Goal: Information Seeking & Learning: Learn about a topic

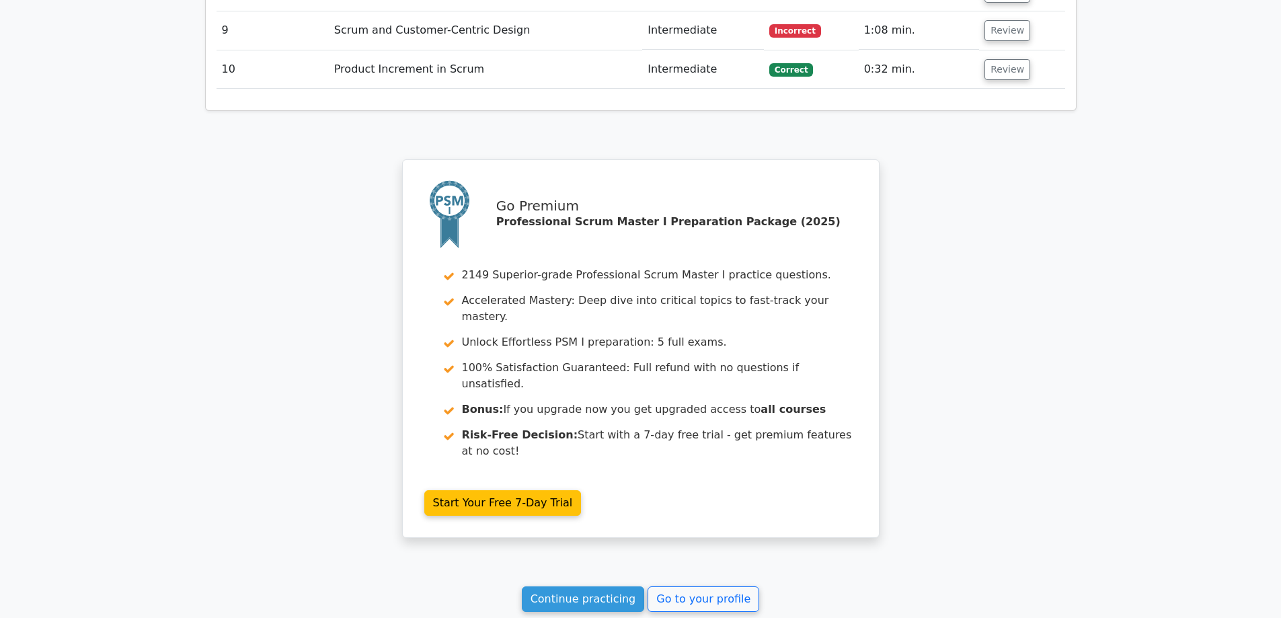
scroll to position [2243, 0]
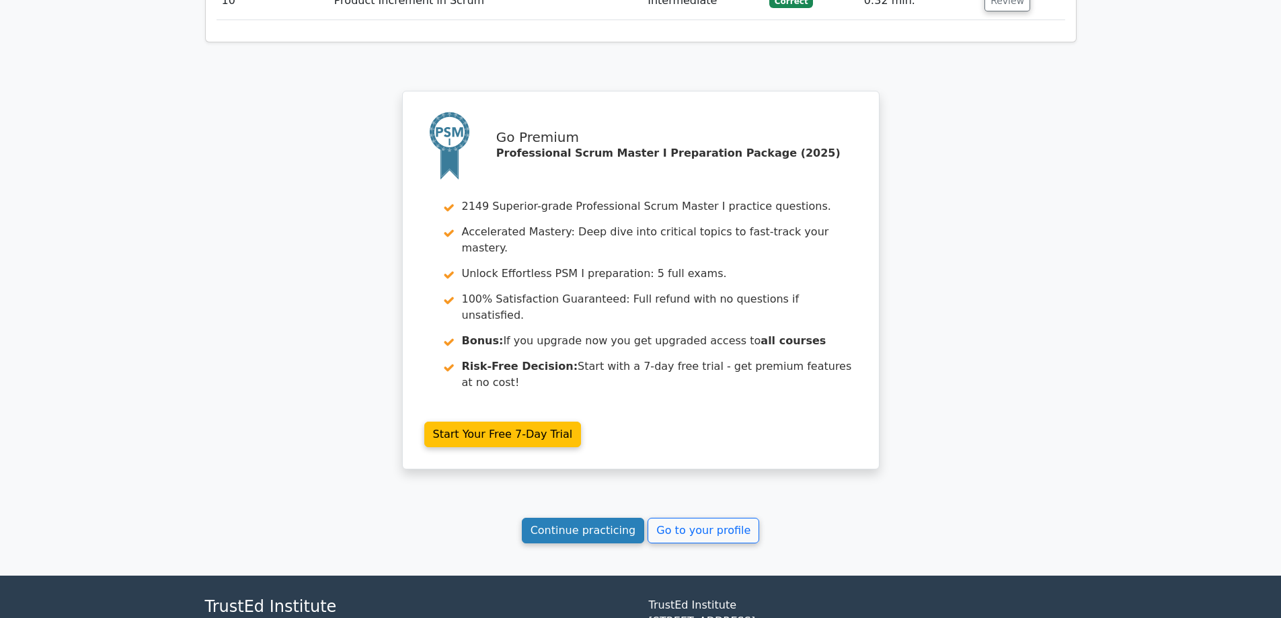
click at [599, 518] on link "Continue practicing" at bounding box center [583, 531] width 123 height 26
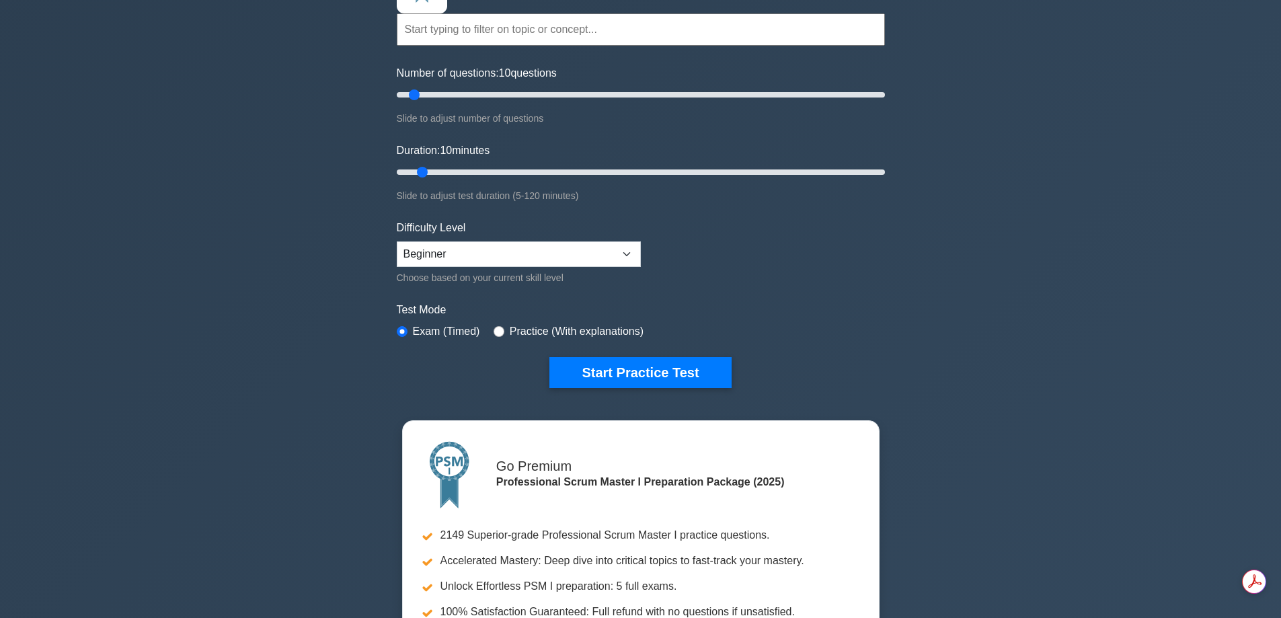
scroll to position [135, 0]
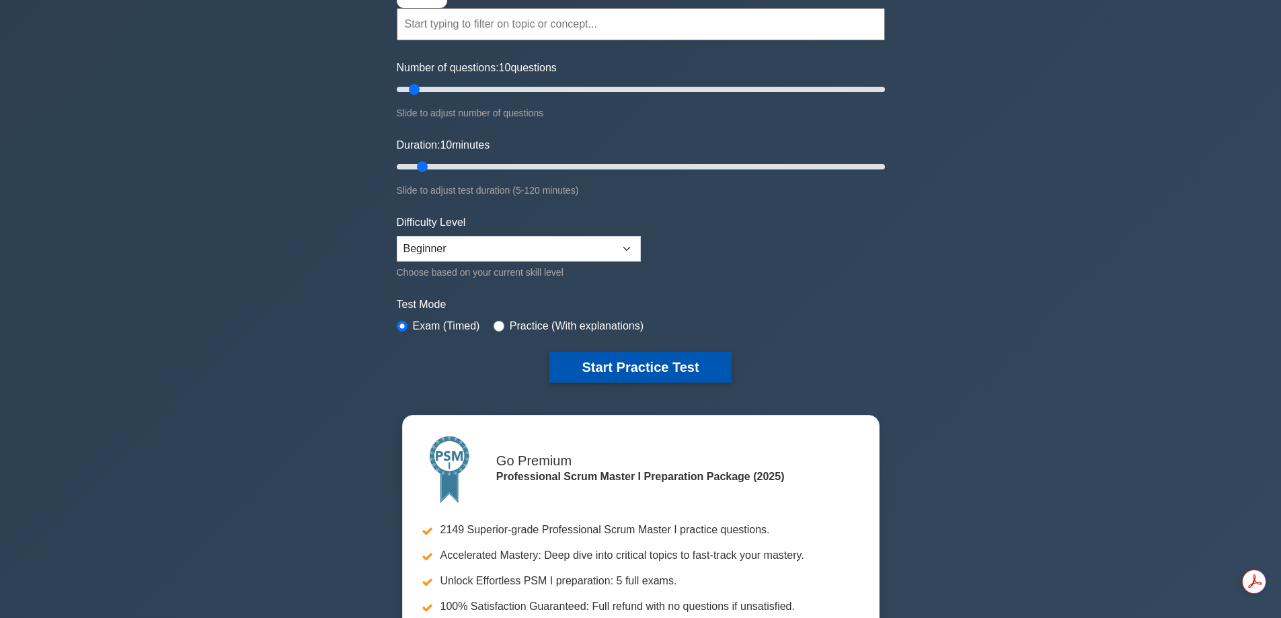
click at [656, 365] on button "Start Practice Test" at bounding box center [640, 367] width 182 height 31
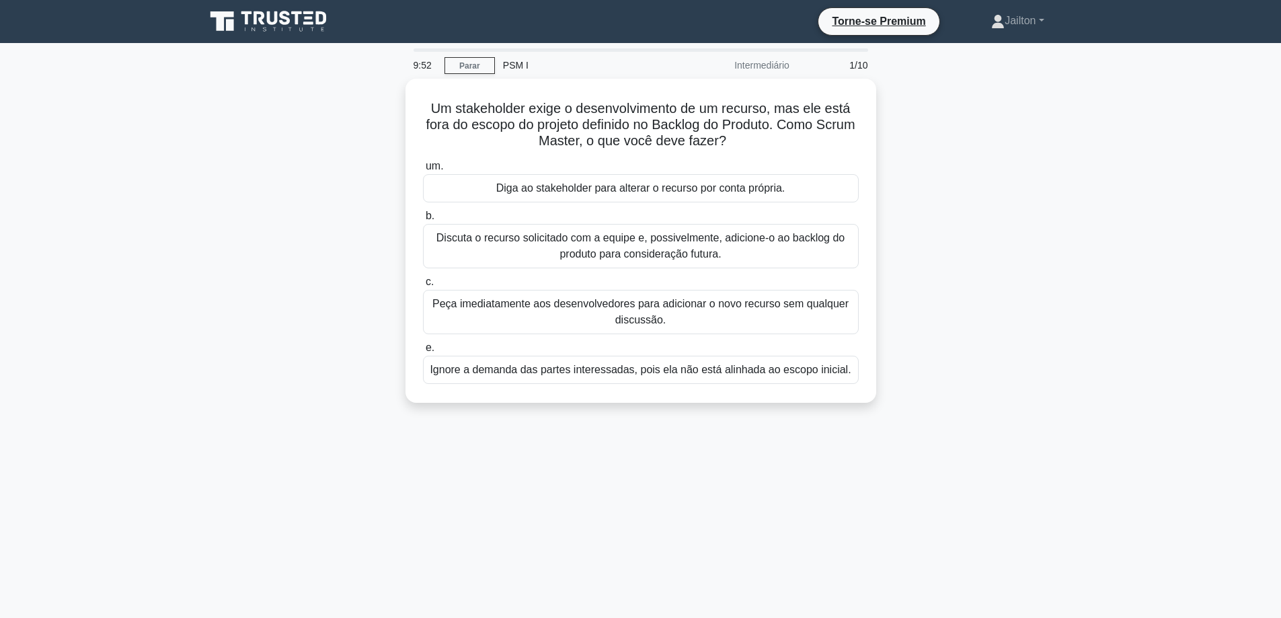
click at [991, 247] on div "Um stakeholder exige o desenvolvimento de um recurso, mas ele está fora do esco…" at bounding box center [641, 249] width 888 height 340
click at [589, 243] on font "Discuta o recurso solicitado com a equipe e, possivelmente, adicione-o ao backl…" at bounding box center [641, 243] width 424 height 32
click at [423, 217] on input "b. Discuta o recurso solicitado com a equipe e, possivelmente, adicione-o ao ba…" at bounding box center [423, 212] width 0 height 9
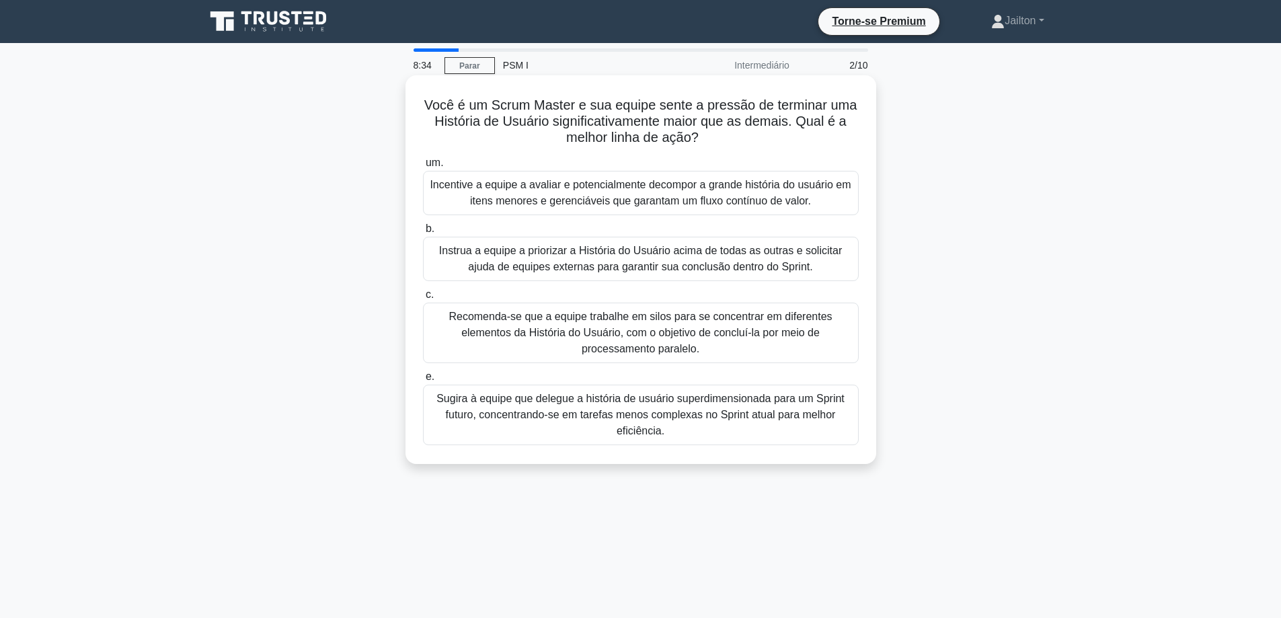
click at [628, 192] on font "Incentive a equipe a avaliar e potencialmente decompor a grande história do usu…" at bounding box center [640, 193] width 421 height 28
click at [423, 167] on input "um. Incentive a equipe a avaliar e potencialmente decompor a grande história do…" at bounding box center [423, 163] width 0 height 9
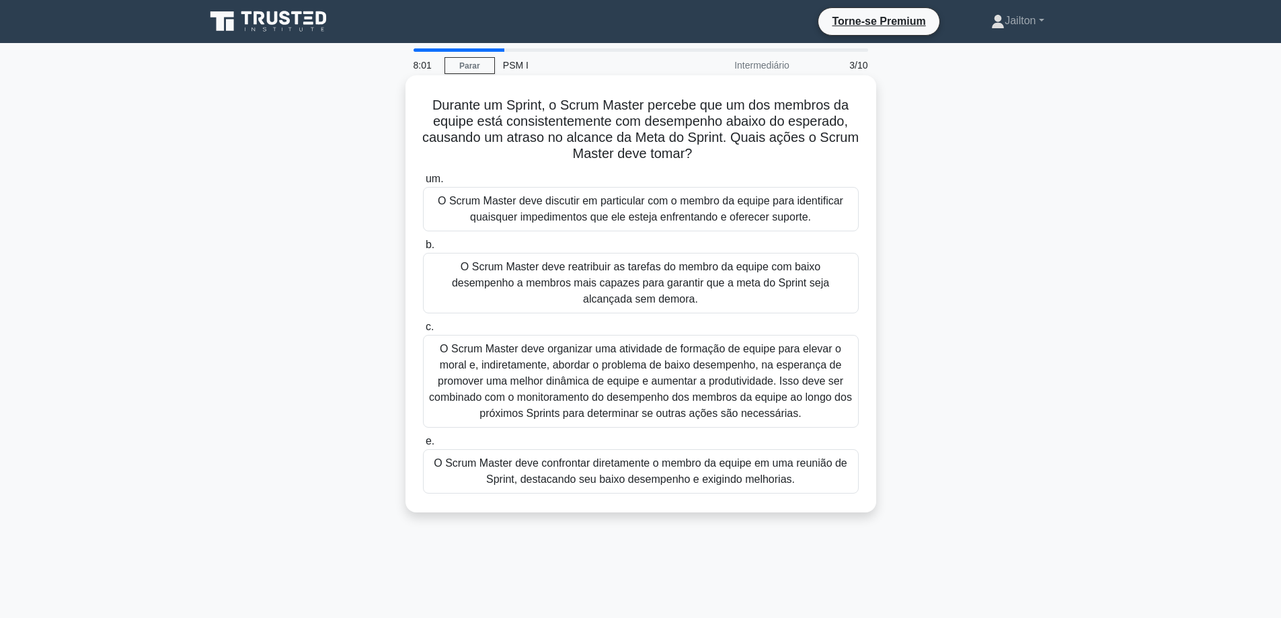
click at [646, 211] on font "O Scrum Master deve discutir em particular com o membro da equipe para identifi…" at bounding box center [641, 209] width 406 height 28
click at [423, 184] on input "um. O Scrum Master deve discutir em particular com o membro da equipe para iden…" at bounding box center [423, 179] width 0 height 9
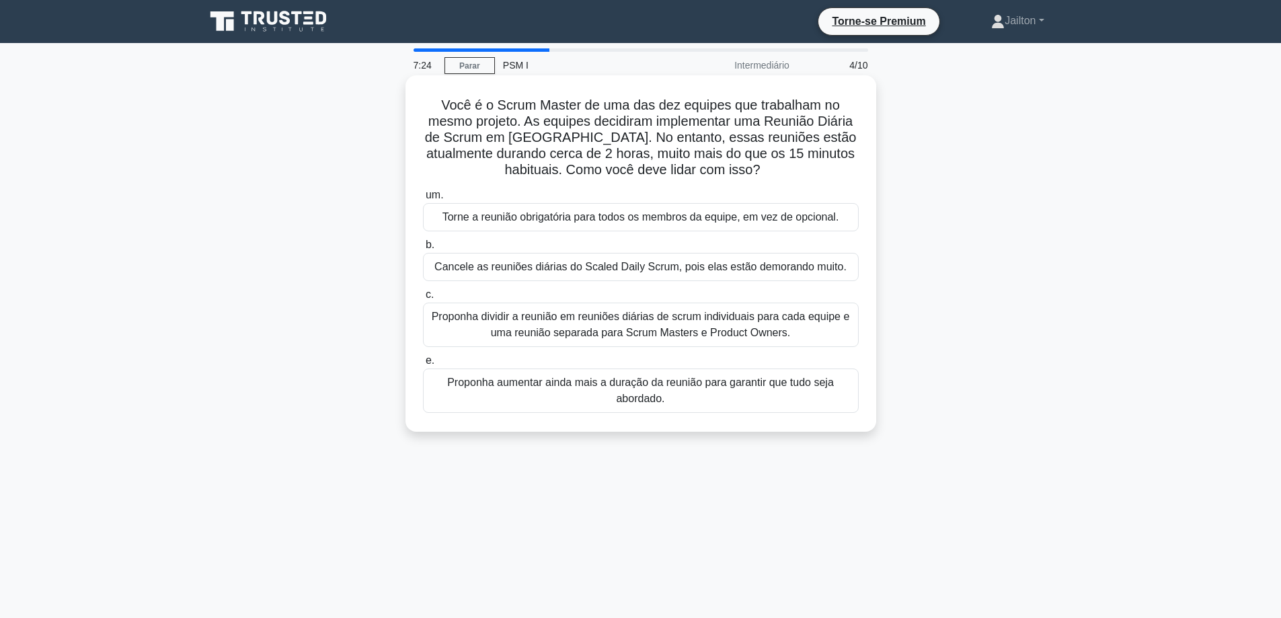
click at [658, 325] on font "Proponha dividir a reunião em reuniões diárias de scrum individuais para cada e…" at bounding box center [641, 325] width 424 height 32
click at [423, 299] on input "c. Proponha dividir a reunião em reuniões diárias de scrum individuais para cad…" at bounding box center [423, 295] width 0 height 9
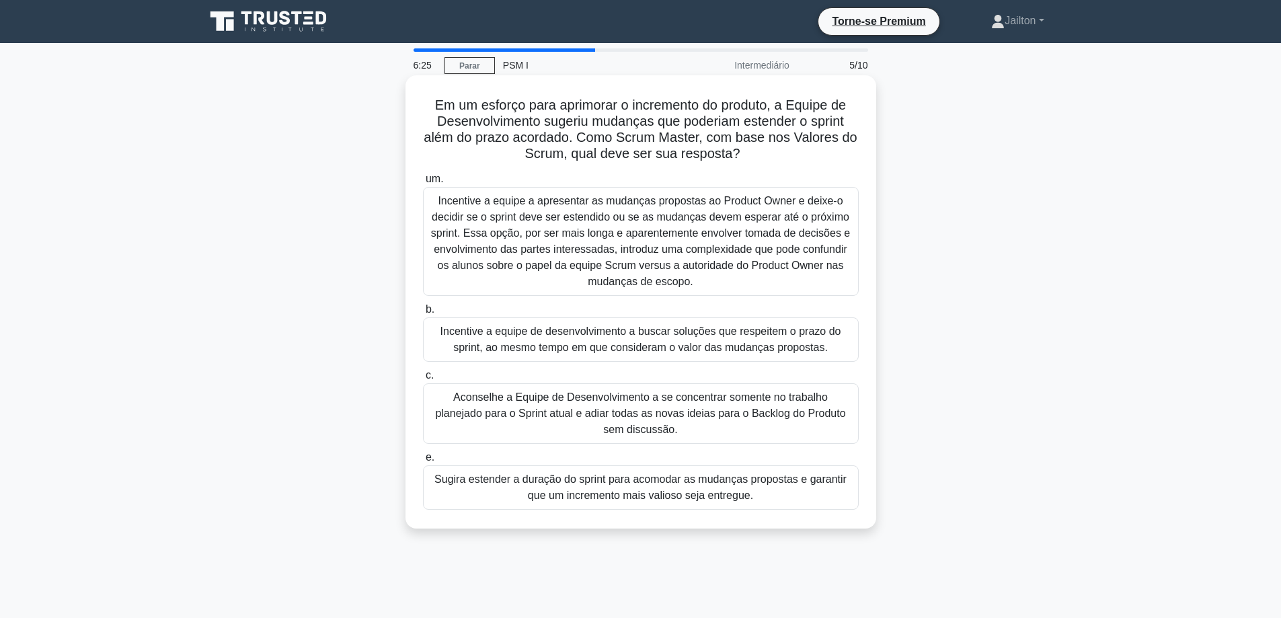
click at [675, 344] on font "Incentive a equipe de desenvolvimento a buscar soluções que respeitem o prazo d…" at bounding box center [640, 339] width 401 height 28
click at [423, 314] on input "b. Incentive a equipe de desenvolvimento a buscar soluções que respeitem o praz…" at bounding box center [423, 309] width 0 height 9
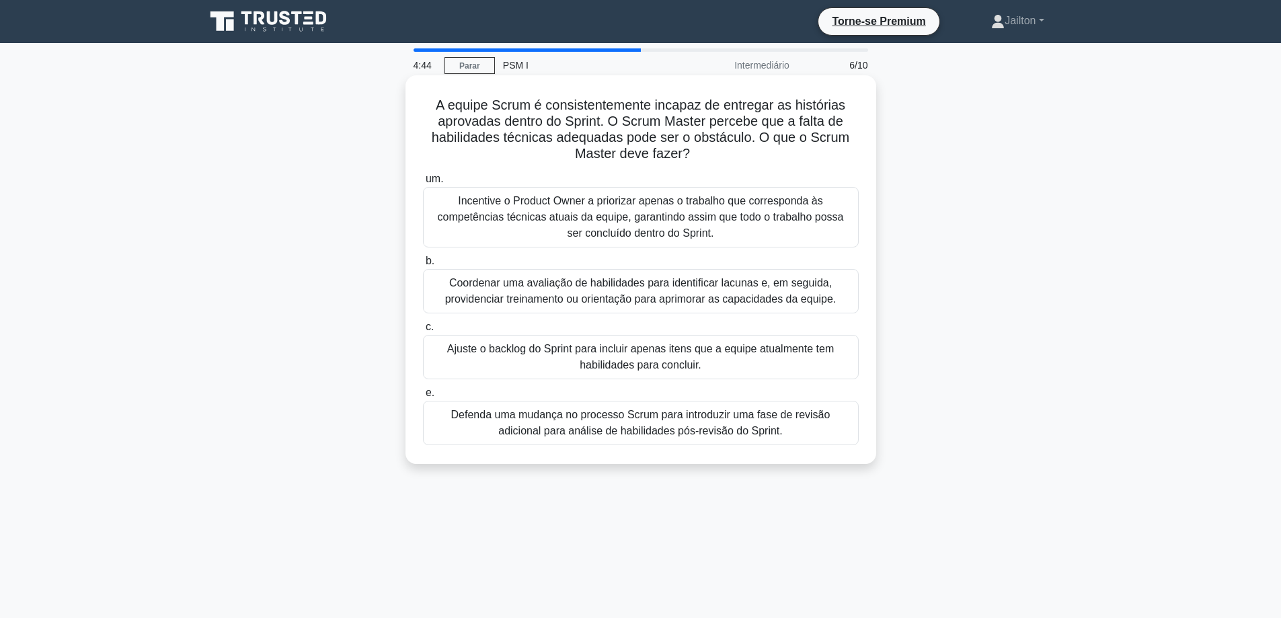
click at [643, 215] on font "Incentive o Product Owner a priorizar apenas o trabalho que corresponda às comp…" at bounding box center [641, 217] width 406 height 44
click at [423, 184] on input "um. Incentive o Product Owner a priorizar apenas o trabalho que corresponda às …" at bounding box center [423, 179] width 0 height 9
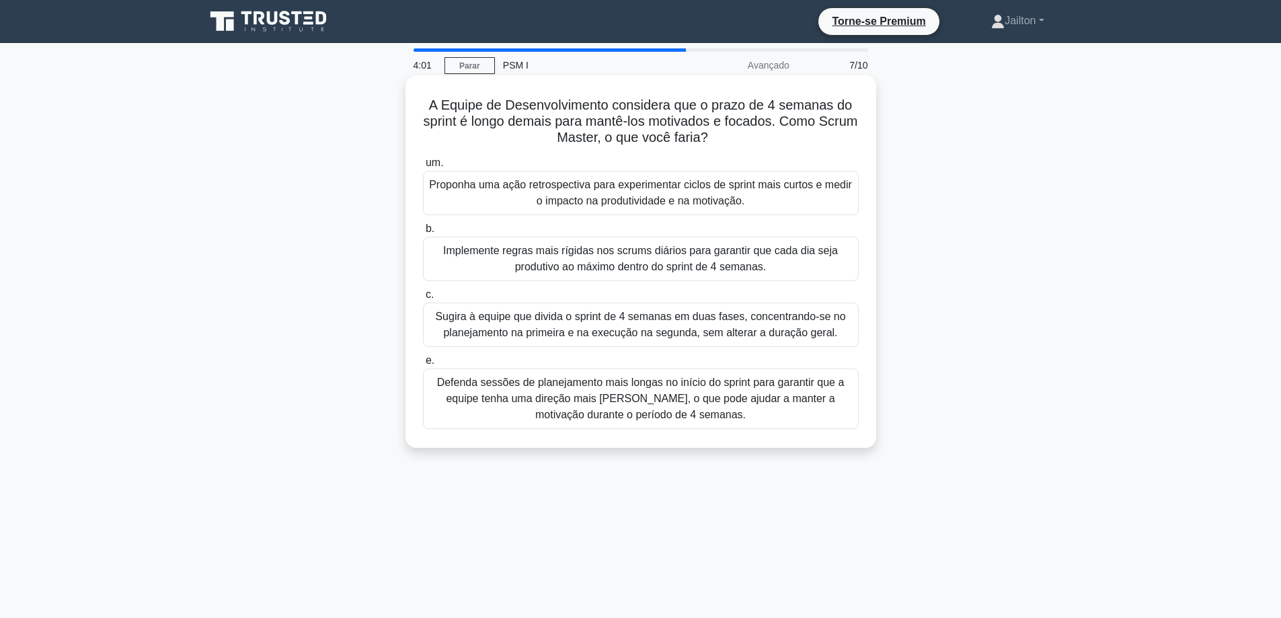
click at [665, 192] on font "Proponha uma ação retrospectiva para experimentar ciclos de sprint mais curtos …" at bounding box center [640, 193] width 423 height 28
click at [423, 167] on input "um. Proponha uma ação retrospectiva para experimentar ciclos de sprint mais cur…" at bounding box center [423, 163] width 0 height 9
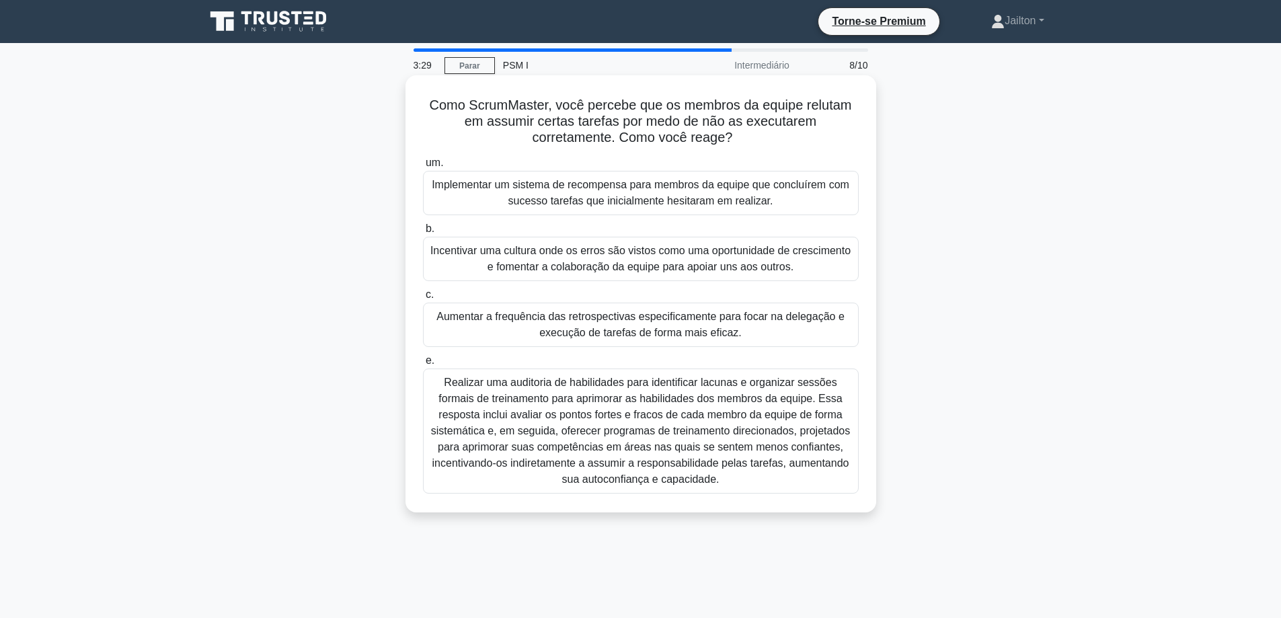
click at [683, 263] on font "Incentivar uma cultura onde os erros são vistos como uma oportunidade de cresci…" at bounding box center [640, 259] width 420 height 28
click at [423, 233] on input "b. Incentivar uma cultura onde os erros são vistos como uma oportunidade de cre…" at bounding box center [423, 229] width 0 height 9
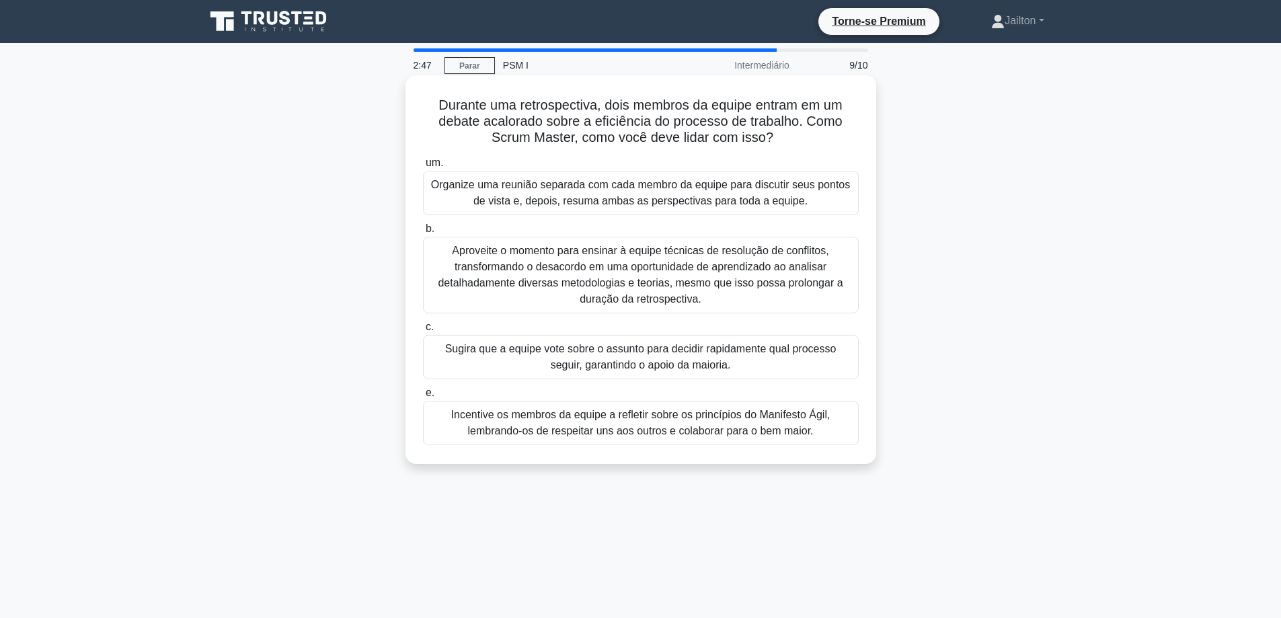
click at [668, 420] on font "Incentive os membros da equipe a refletir sobre os princípios do Manifesto Ágil…" at bounding box center [640, 423] width 379 height 28
click at [423, 397] on input "e. Incentive os membros da equipe a refletir sobre os princípios do Manifesto Á…" at bounding box center [423, 393] width 0 height 9
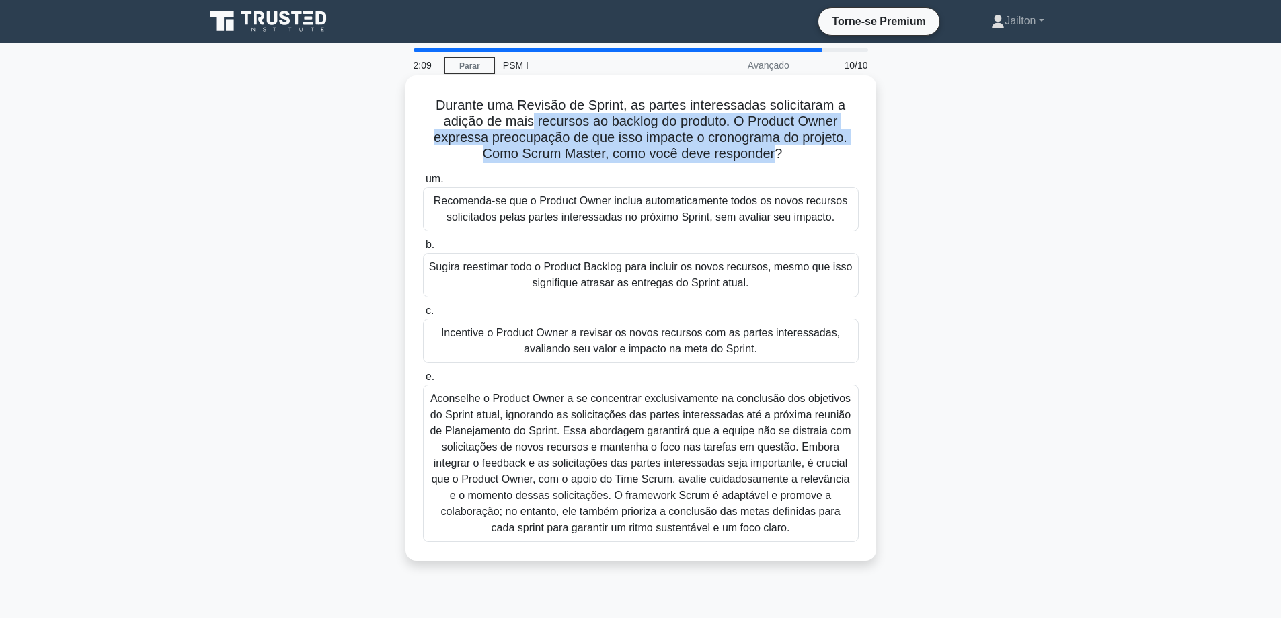
drag, startPoint x: 531, startPoint y: 122, endPoint x: 775, endPoint y: 160, distance: 247.0
click at [775, 160] on font "Durante uma Revisão de Sprint, as partes interessadas solicitaram a adição de m…" at bounding box center [641, 129] width 414 height 63
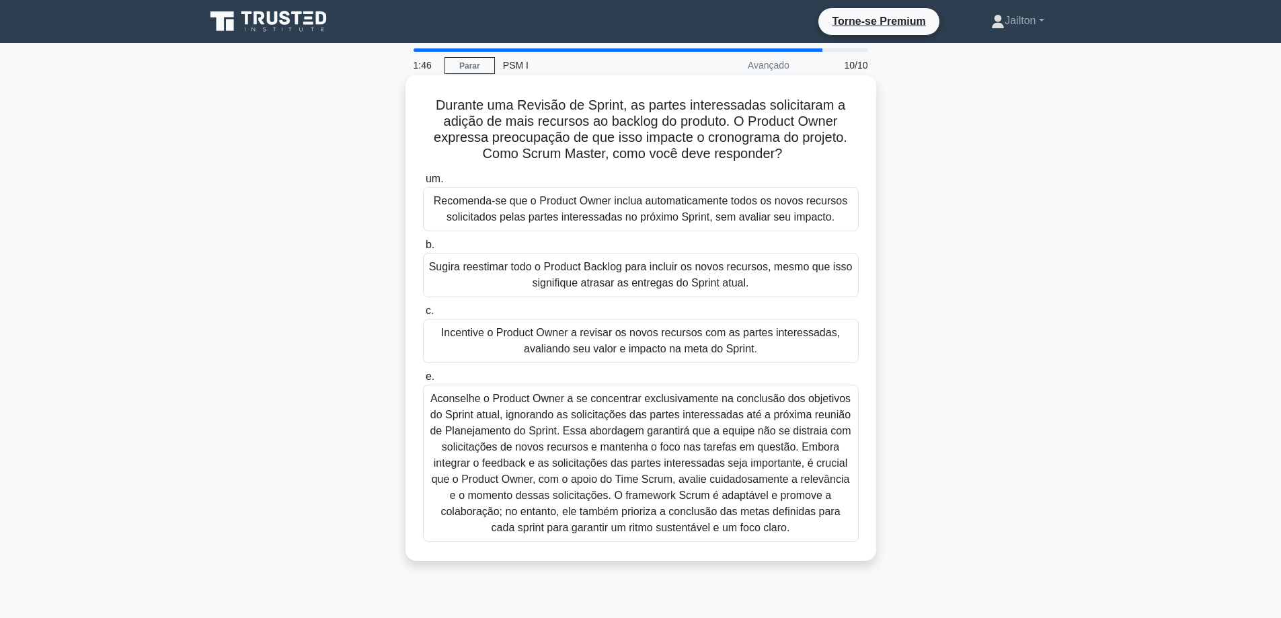
click at [648, 338] on font "Incentive o Product Owner a revisar os novos recursos com as partes interessada…" at bounding box center [640, 341] width 399 height 28
click at [423, 315] on input "c. Incentive o Product Owner a revisar os novos recursos com as partes interess…" at bounding box center [423, 311] width 0 height 9
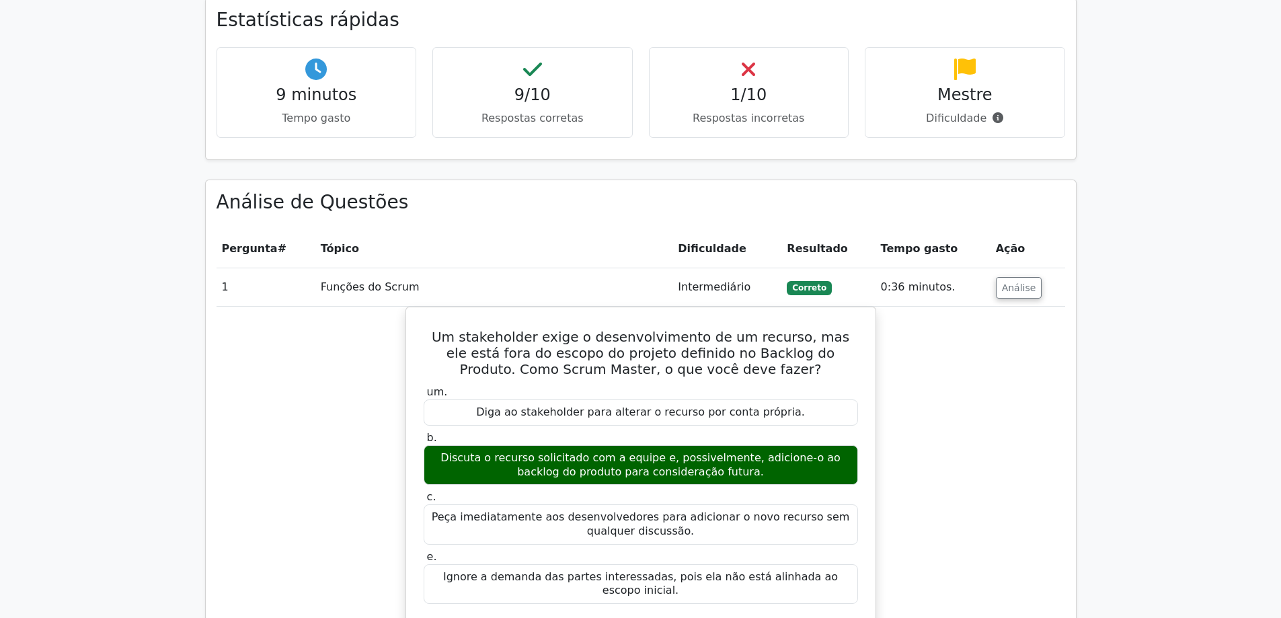
scroll to position [1076, 0]
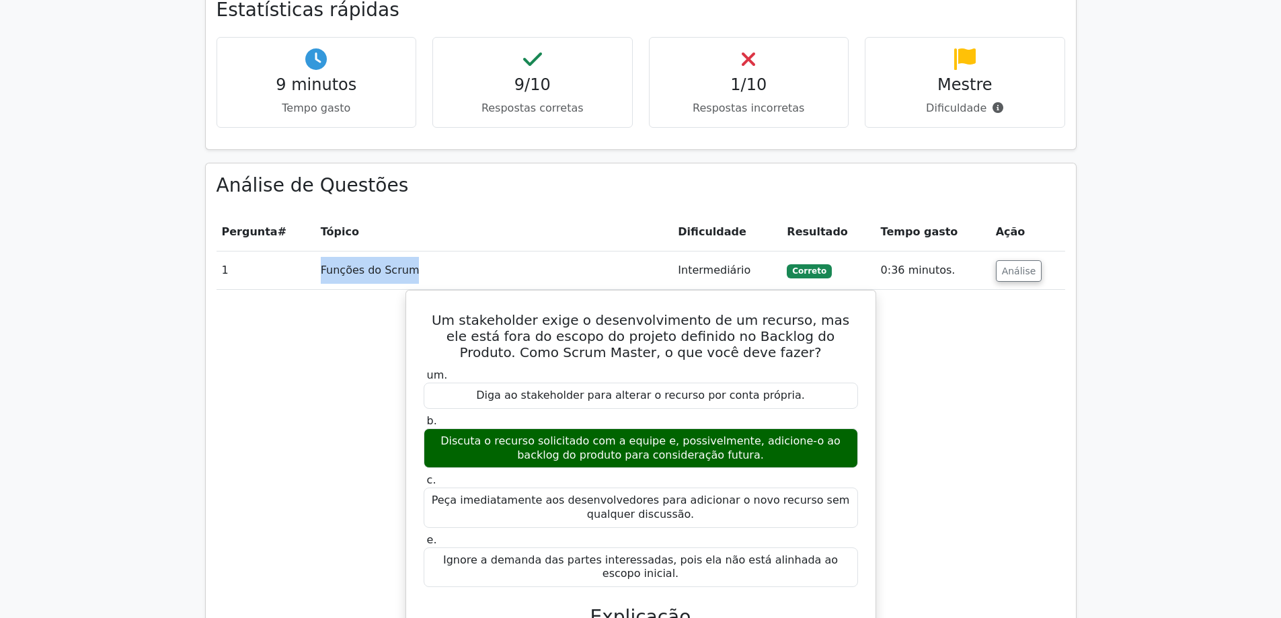
drag, startPoint x: 408, startPoint y: 241, endPoint x: 320, endPoint y: 240, distance: 88.1
click at [320, 252] on td "Funções do Scrum" at bounding box center [494, 271] width 358 height 38
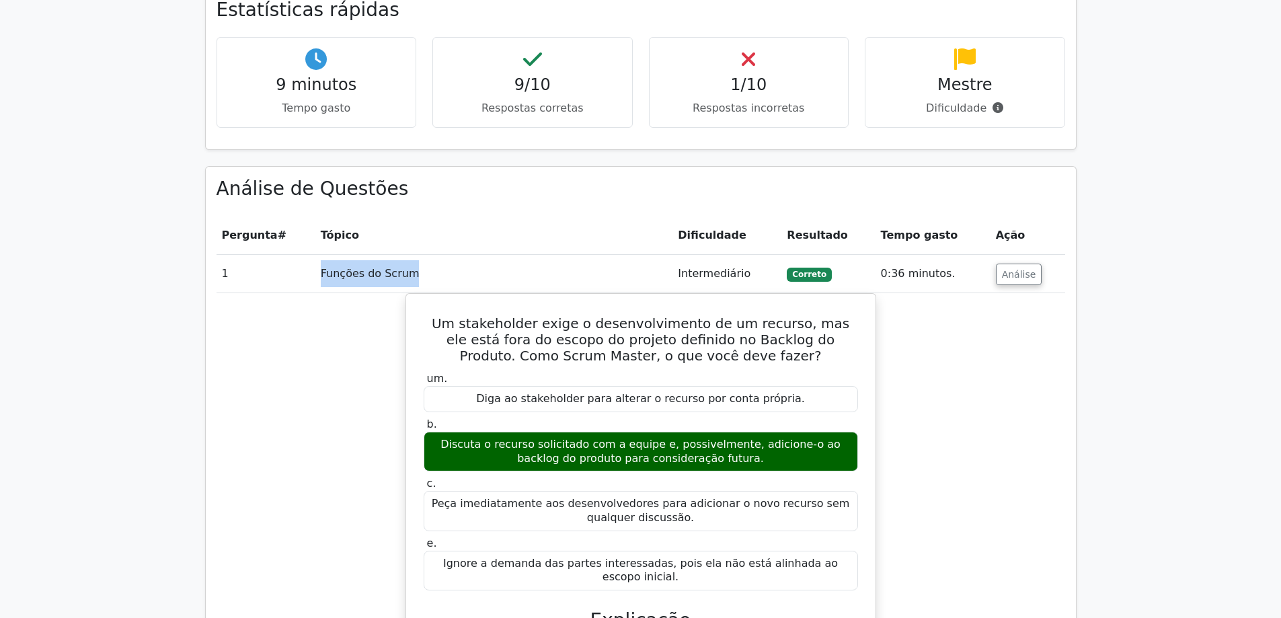
copy font "Funções do Scrum"
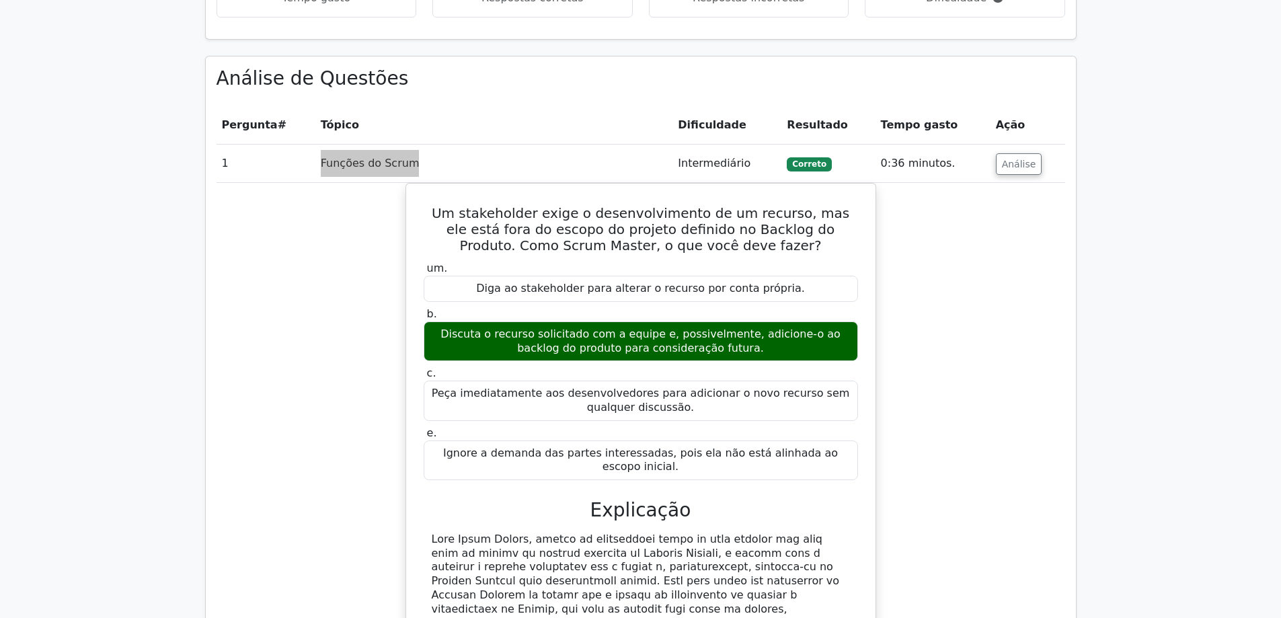
scroll to position [1211, 0]
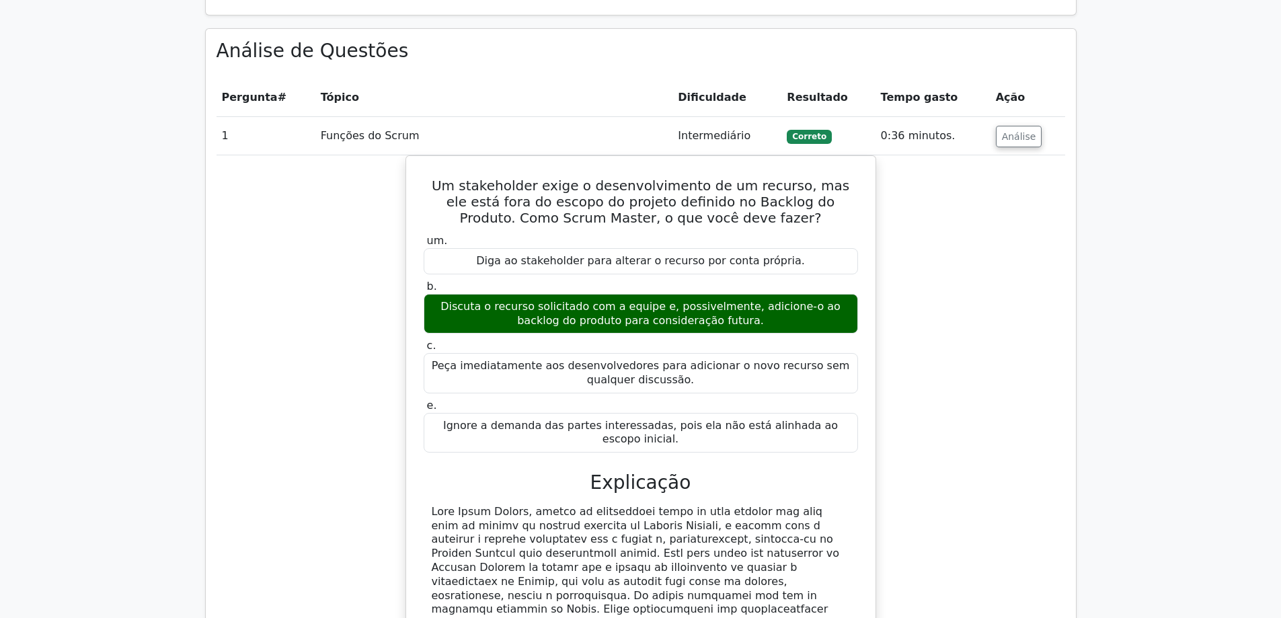
click at [1015, 282] on div "Um stakeholder exige o desenvolvimento de um recurso, mas ele está fora do esco…" at bounding box center [641, 484] width 849 height 659
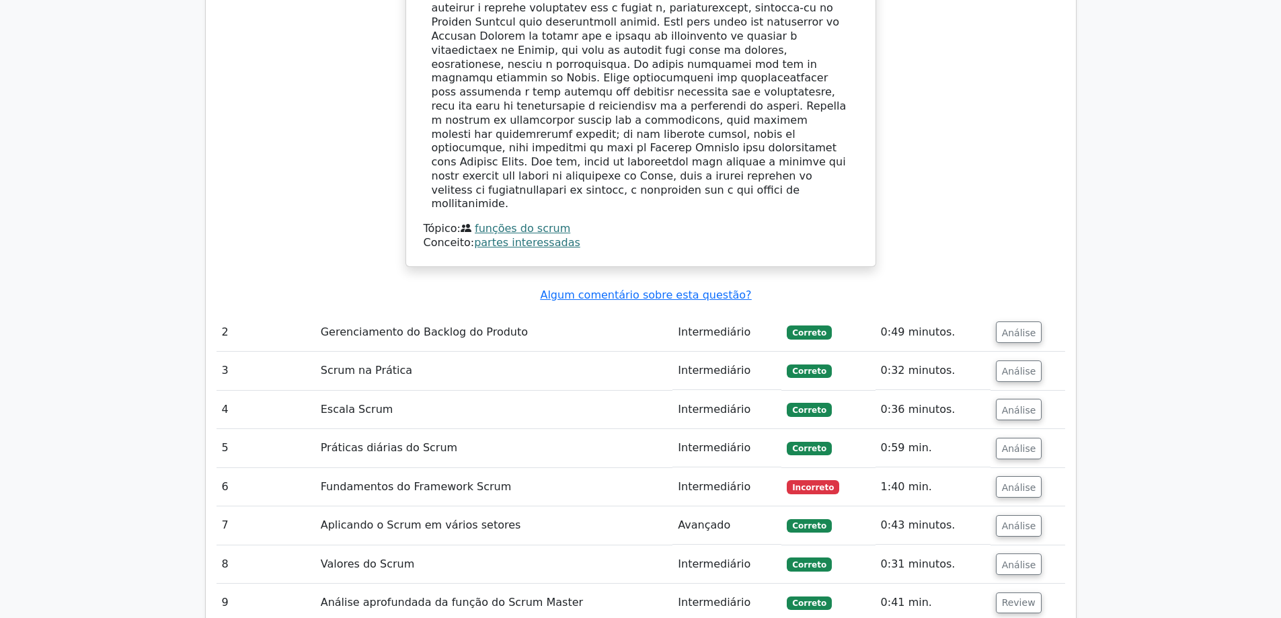
scroll to position [1749, 0]
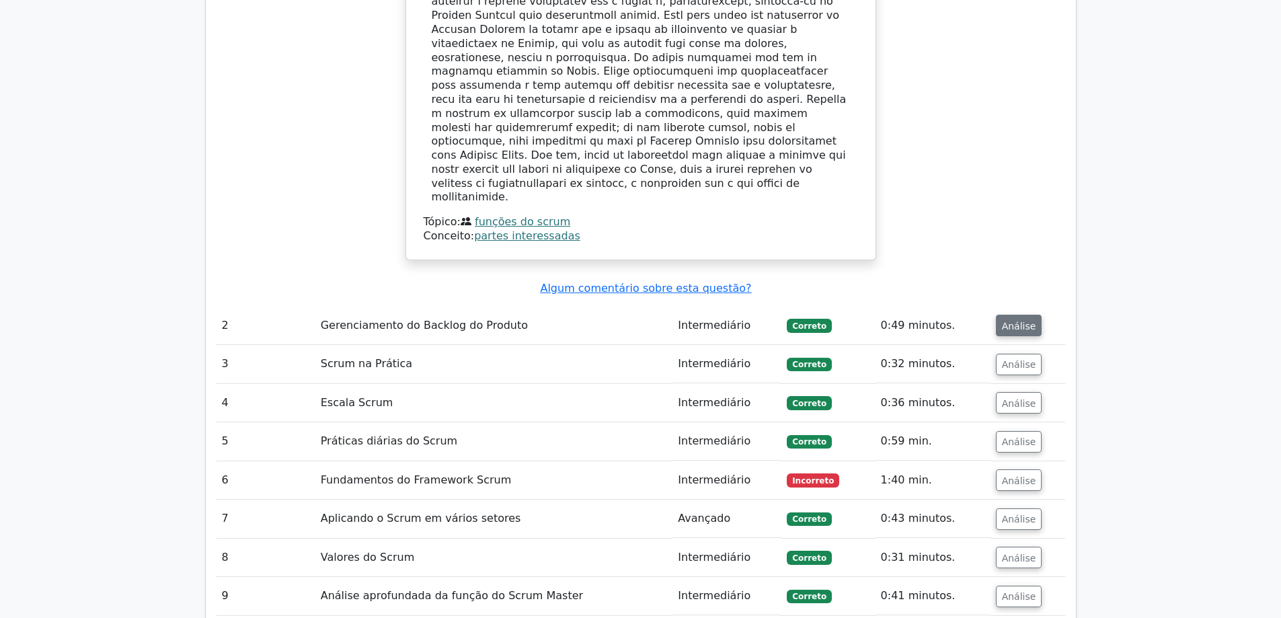
click at [1004, 320] on font "Análise" at bounding box center [1019, 325] width 34 height 11
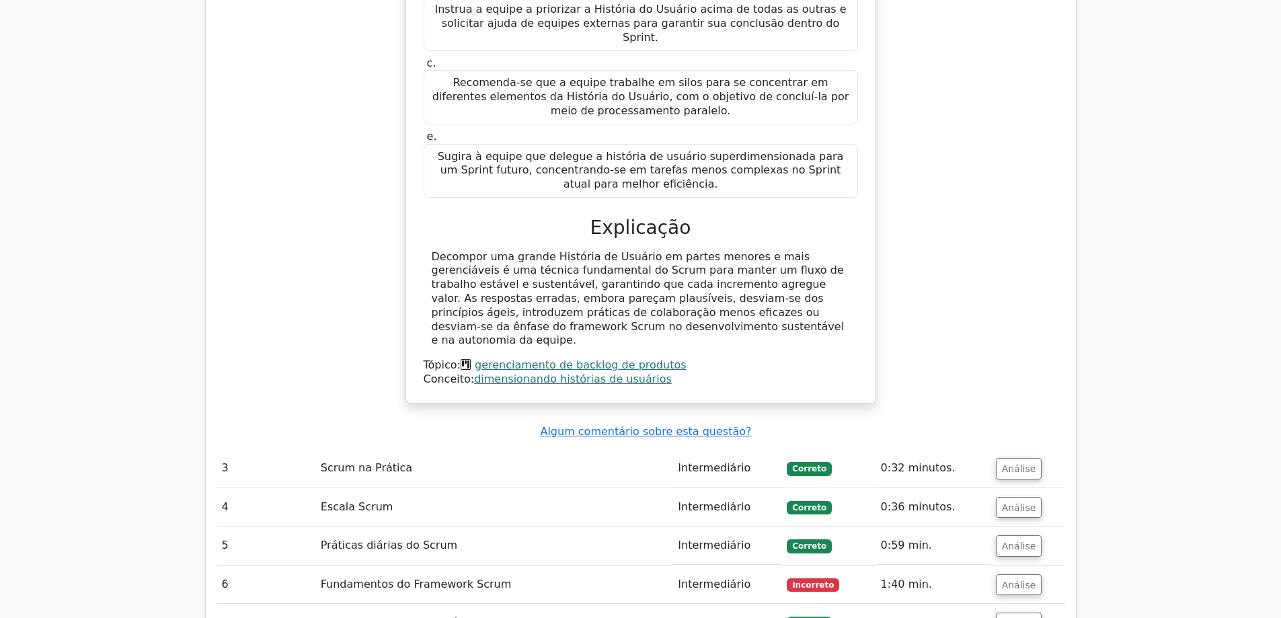
scroll to position [2287, 0]
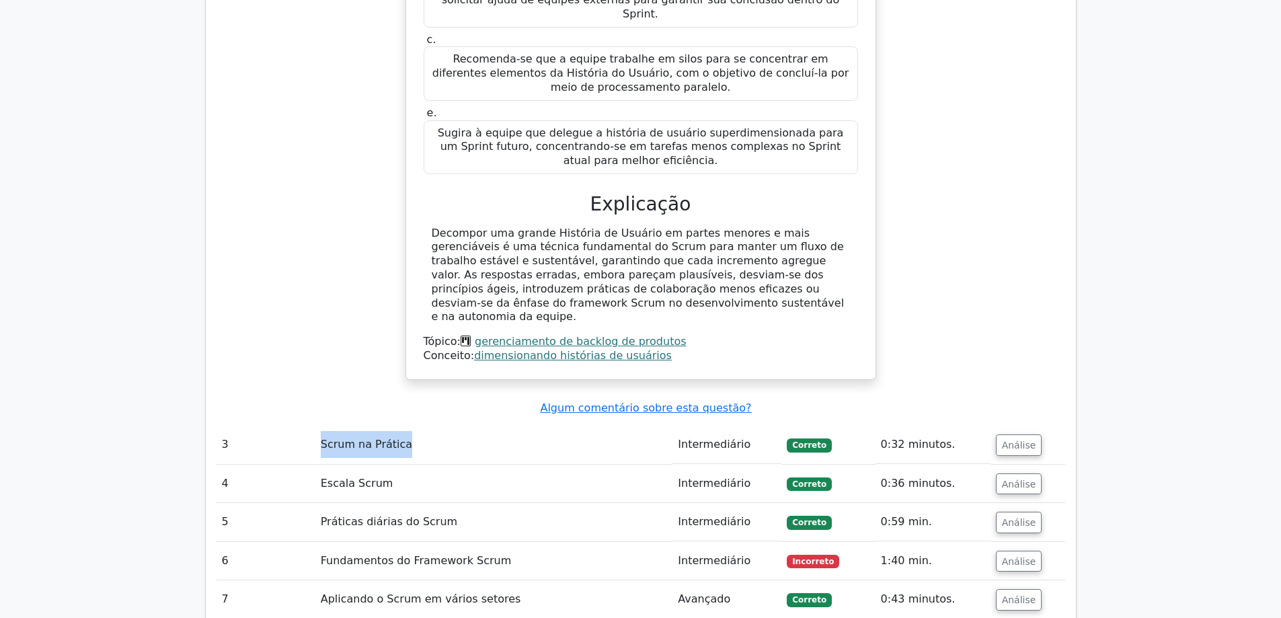
drag, startPoint x: 399, startPoint y: 329, endPoint x: 317, endPoint y: 328, distance: 82.7
click at [317, 426] on td "Scrum na Prática" at bounding box center [494, 445] width 358 height 38
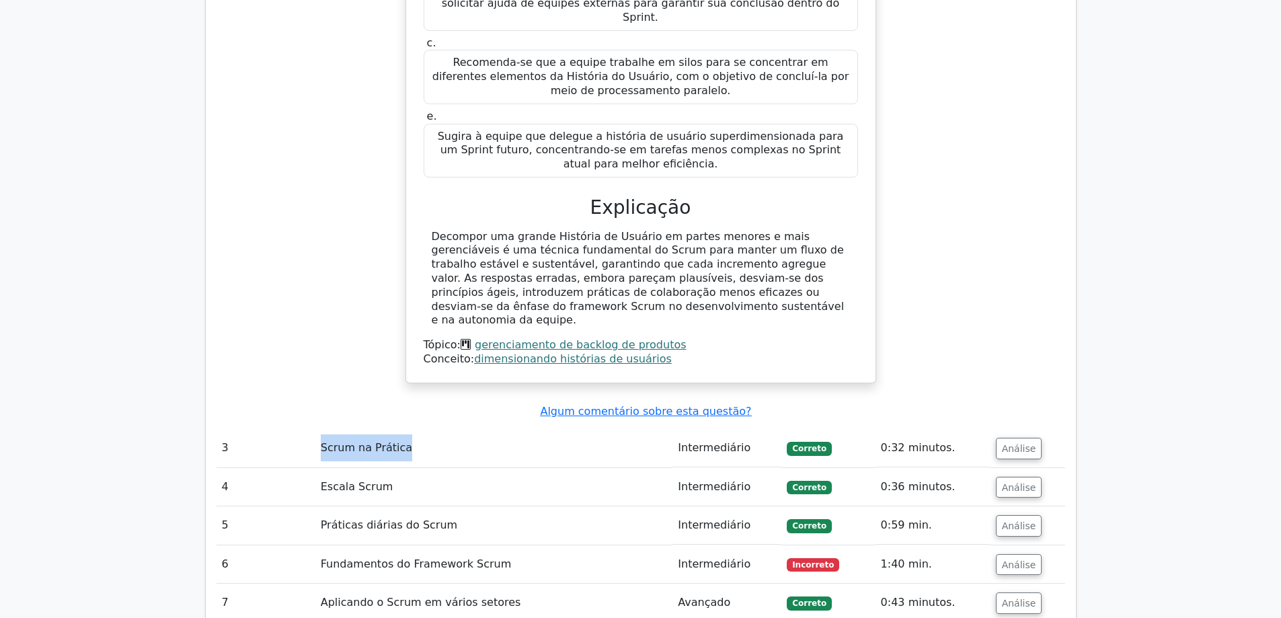
copy font "Scrum na Prática"
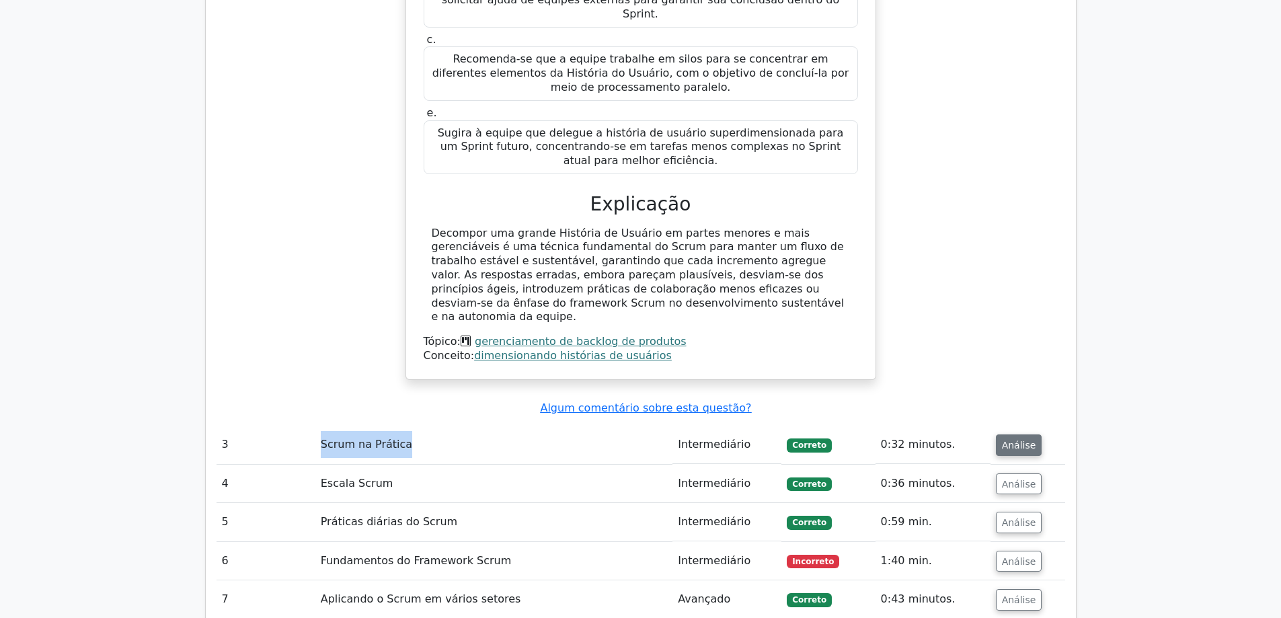
click at [1006, 440] on font "Análise" at bounding box center [1019, 445] width 34 height 11
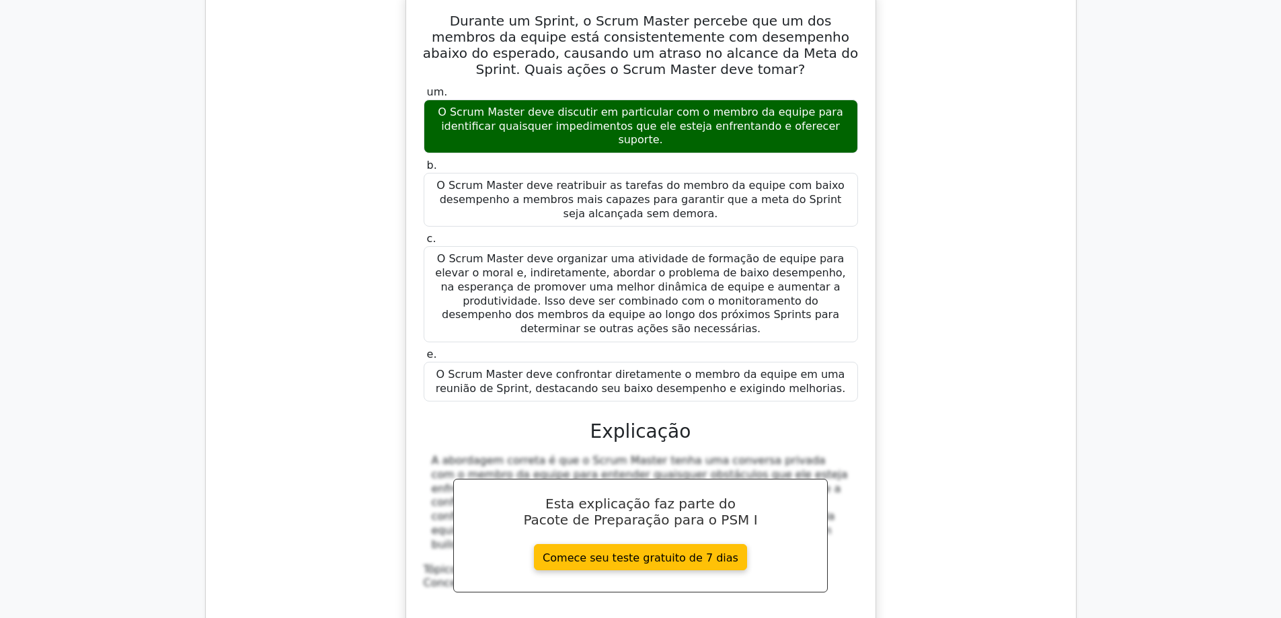
scroll to position [3026, 0]
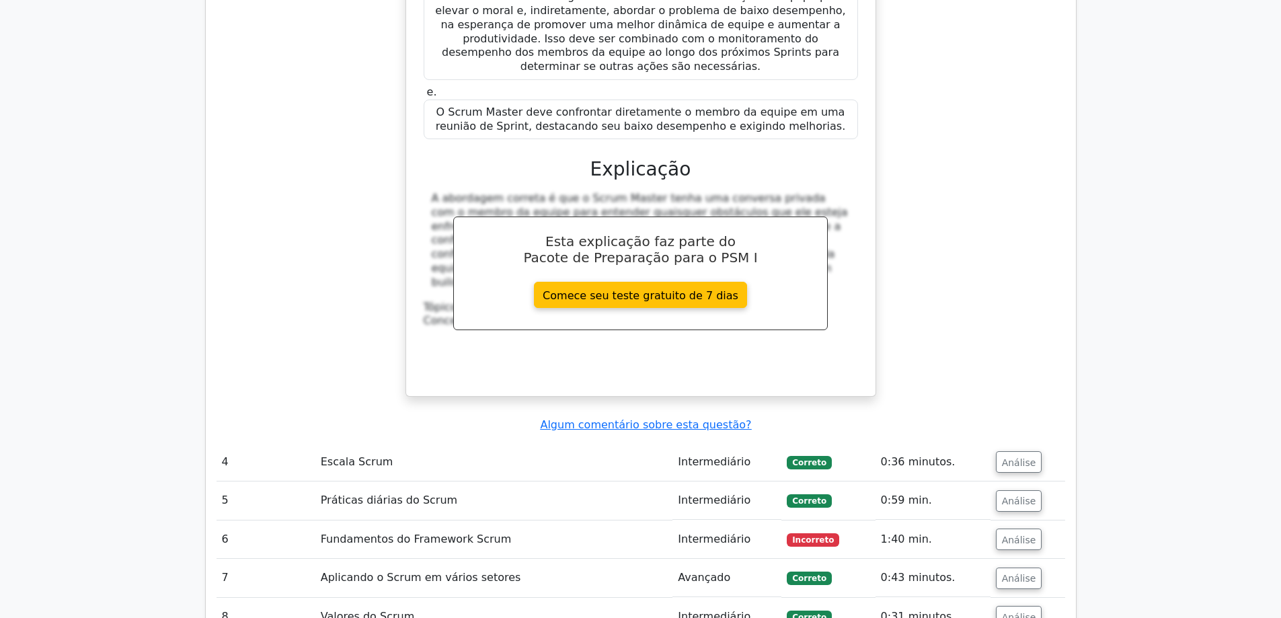
drag, startPoint x: 1126, startPoint y: 363, endPoint x: 1235, endPoint y: 40, distance: 340.5
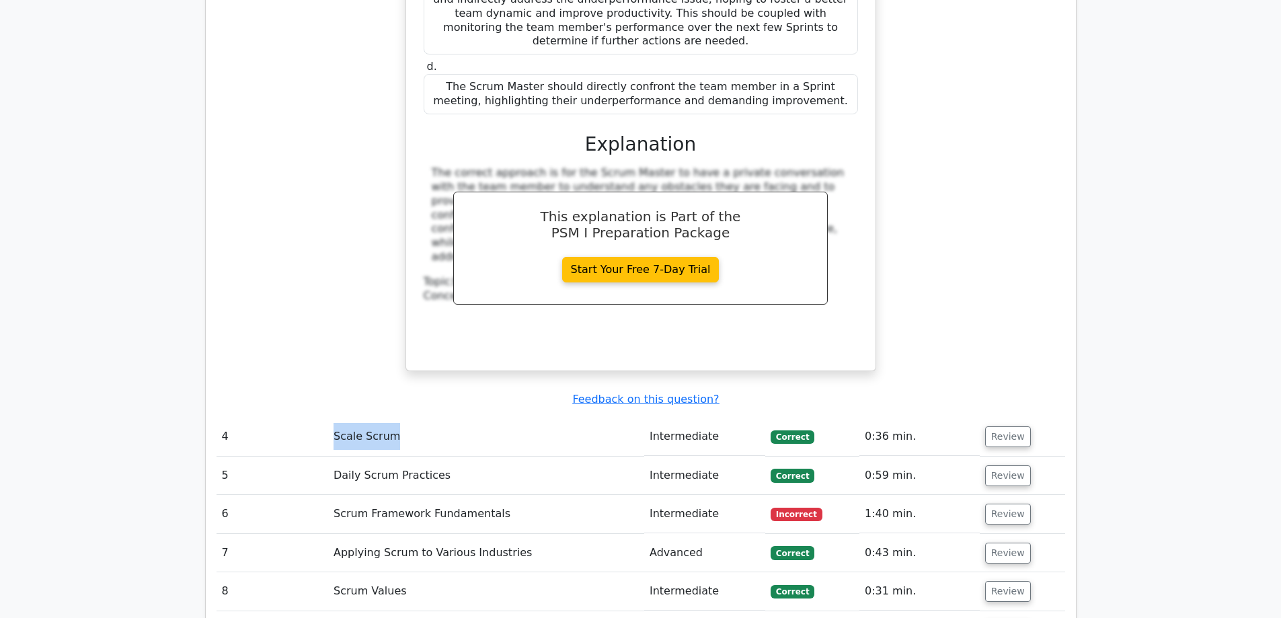
drag, startPoint x: 390, startPoint y: 318, endPoint x: 332, endPoint y: 317, distance: 57.8
click at [332, 418] on td "Scale Scrum" at bounding box center [486, 437] width 316 height 38
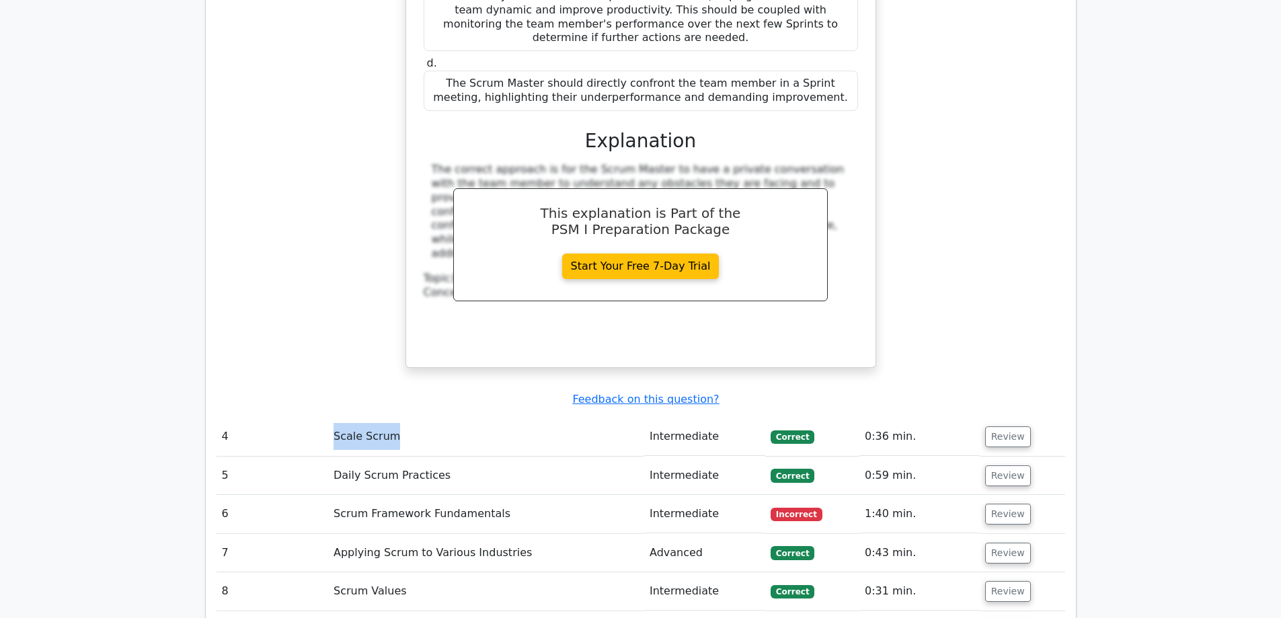
copy td "Scale Scrum"
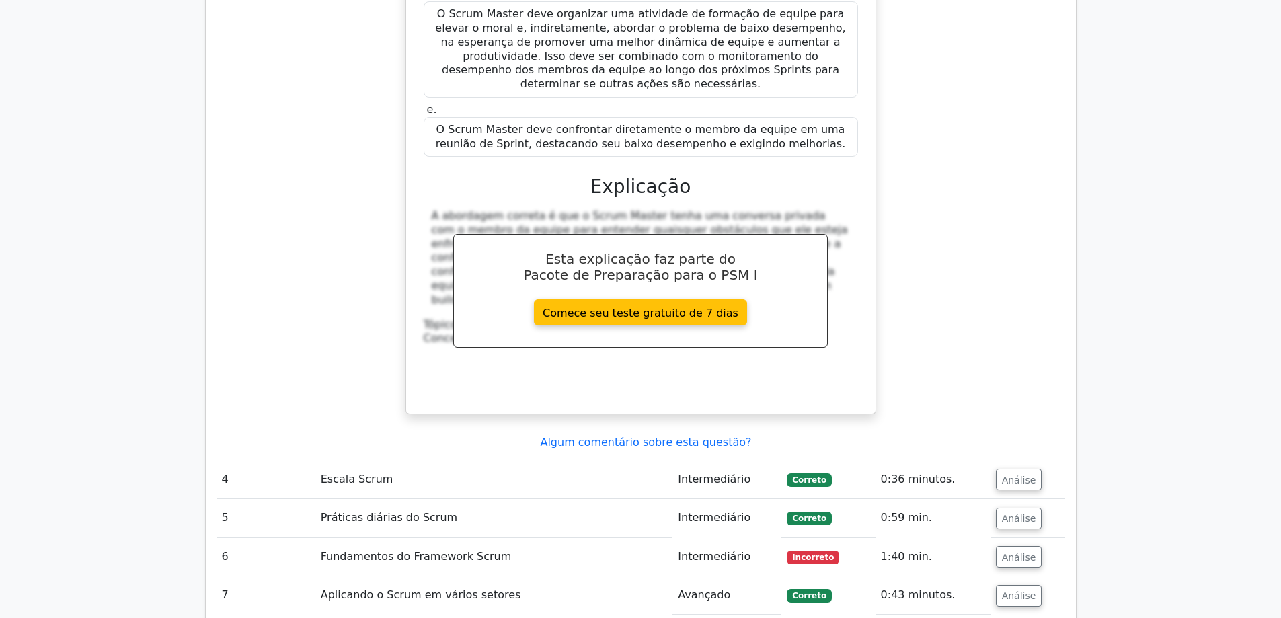
scroll to position [3010, 0]
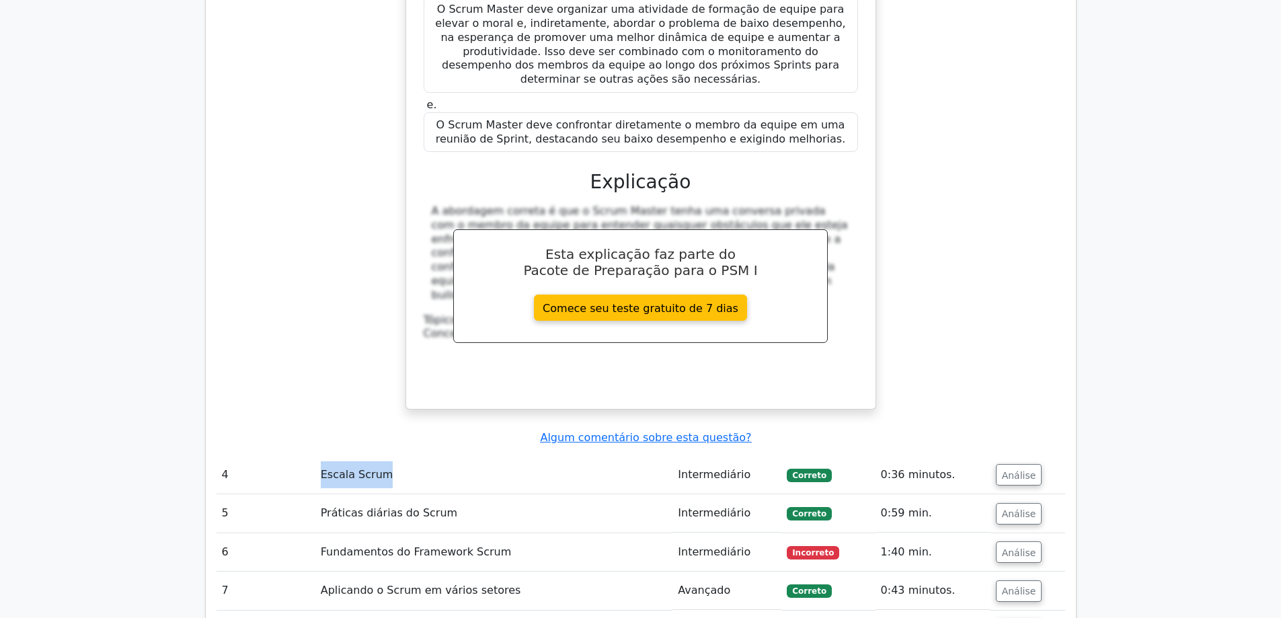
drag, startPoint x: 384, startPoint y: 333, endPoint x: 322, endPoint y: 332, distance: 61.9
click at [322, 456] on td "Escala Scrum" at bounding box center [494, 475] width 358 height 38
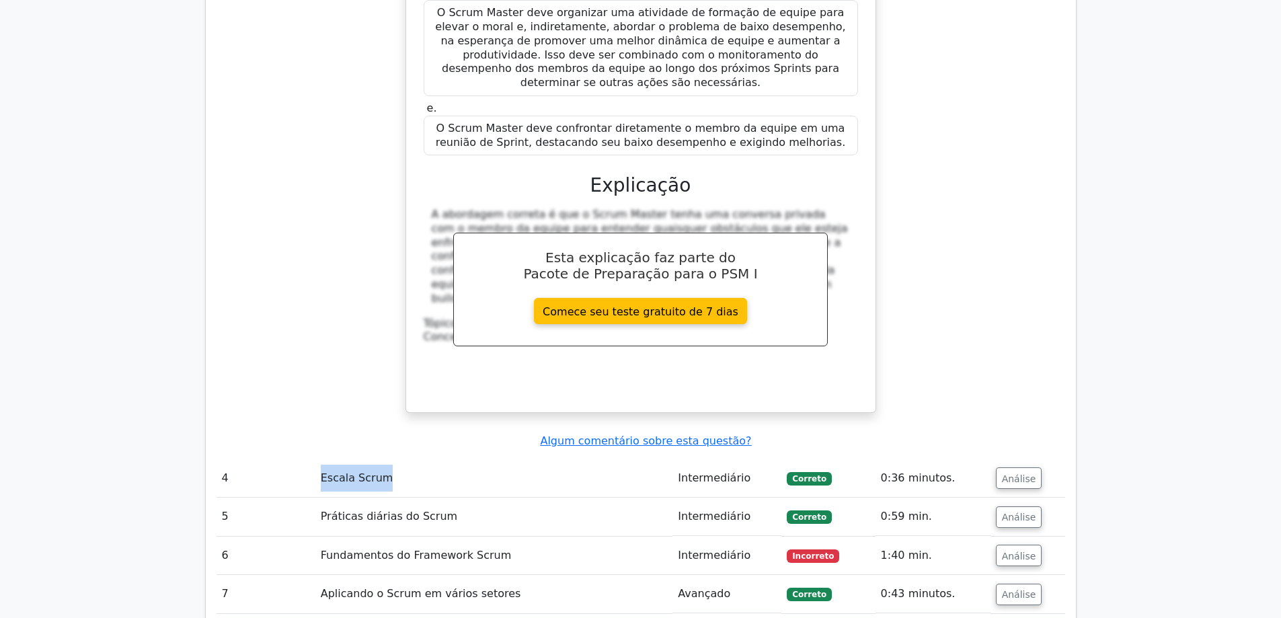
copy font "Escala Scrum"
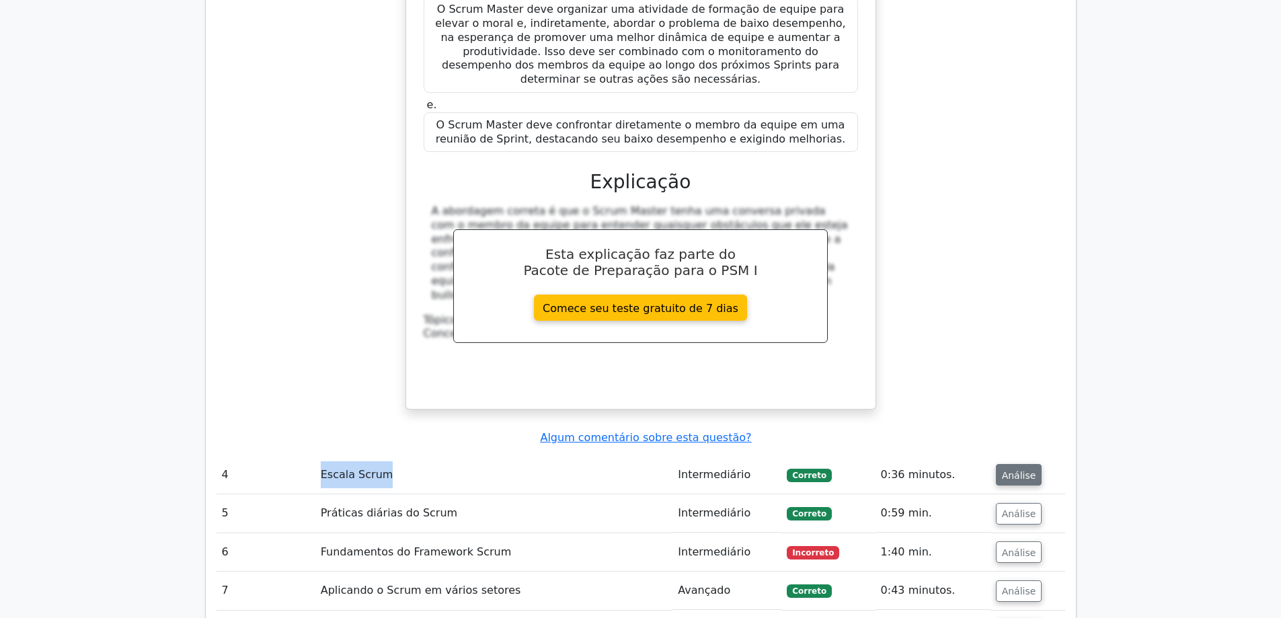
click at [1020, 469] on font "Análise" at bounding box center [1019, 474] width 34 height 11
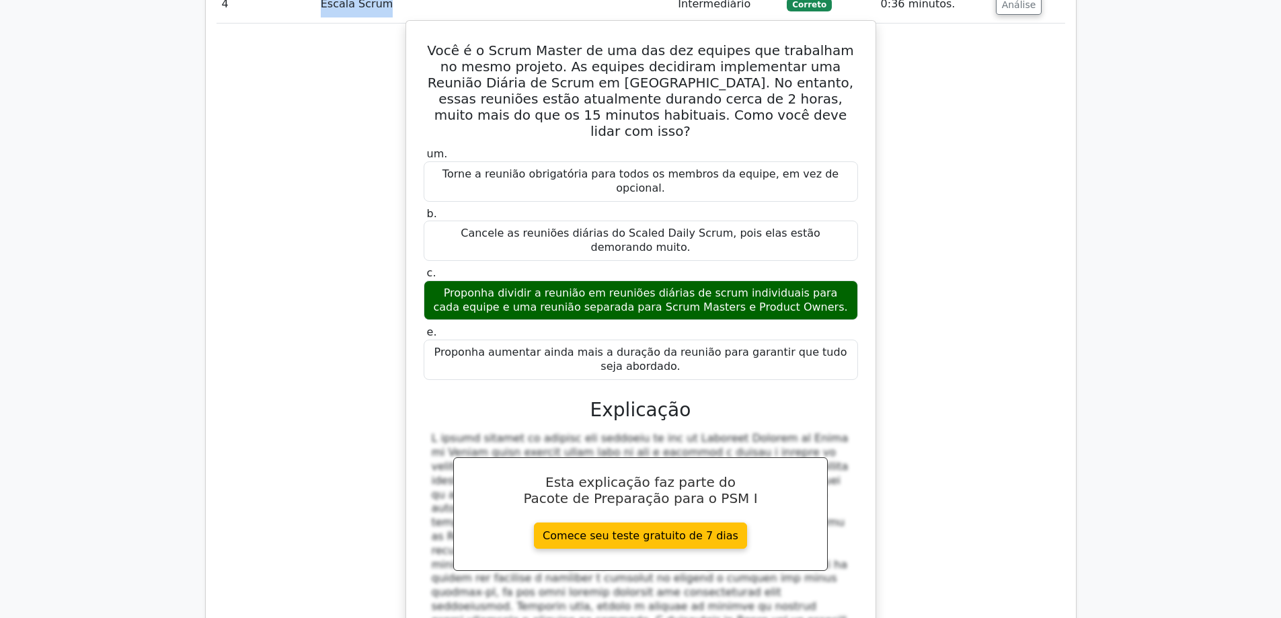
scroll to position [3683, 0]
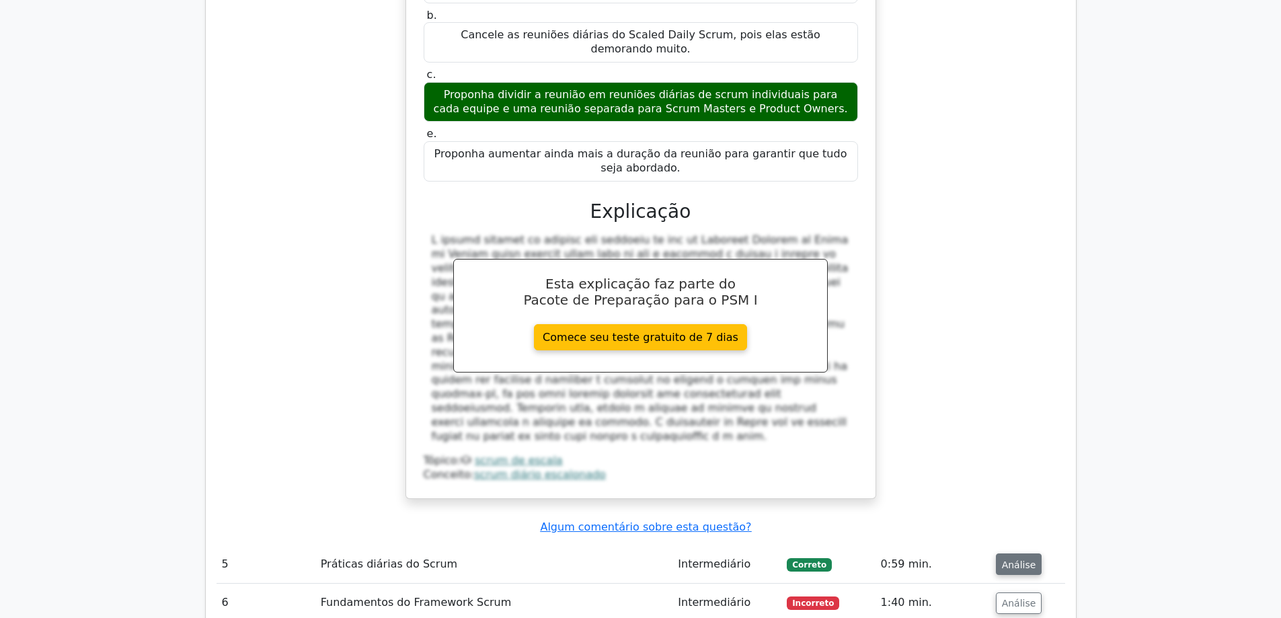
click at [1006, 559] on font "Análise" at bounding box center [1019, 564] width 34 height 11
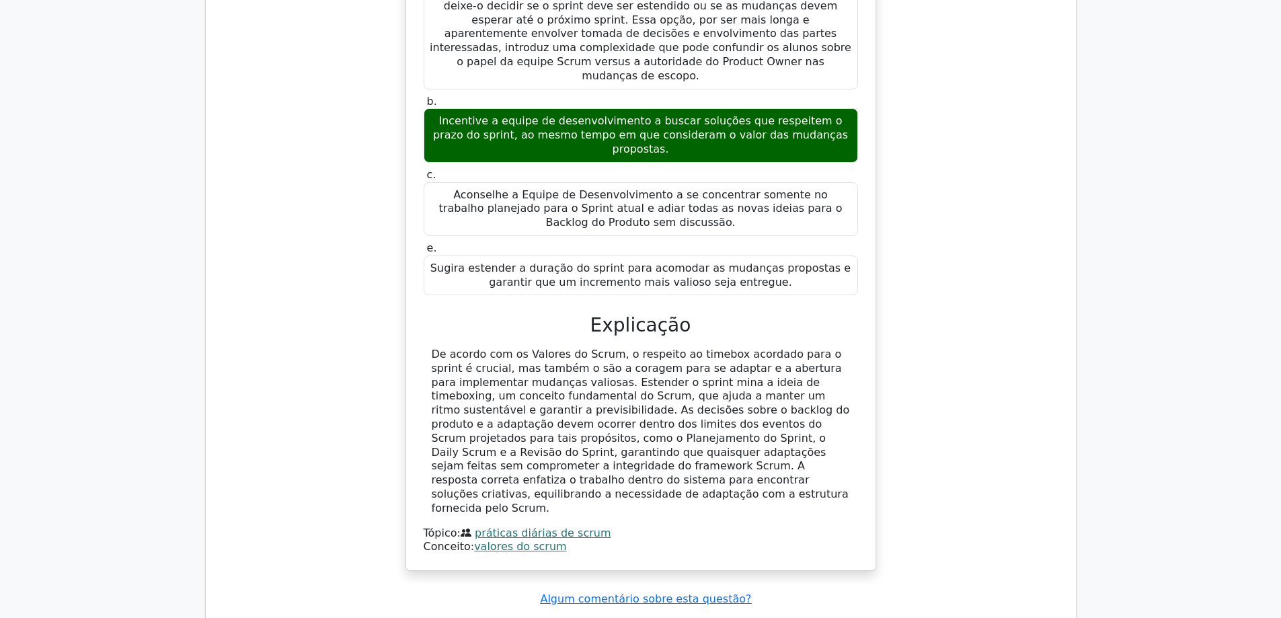
scroll to position [4422, 0]
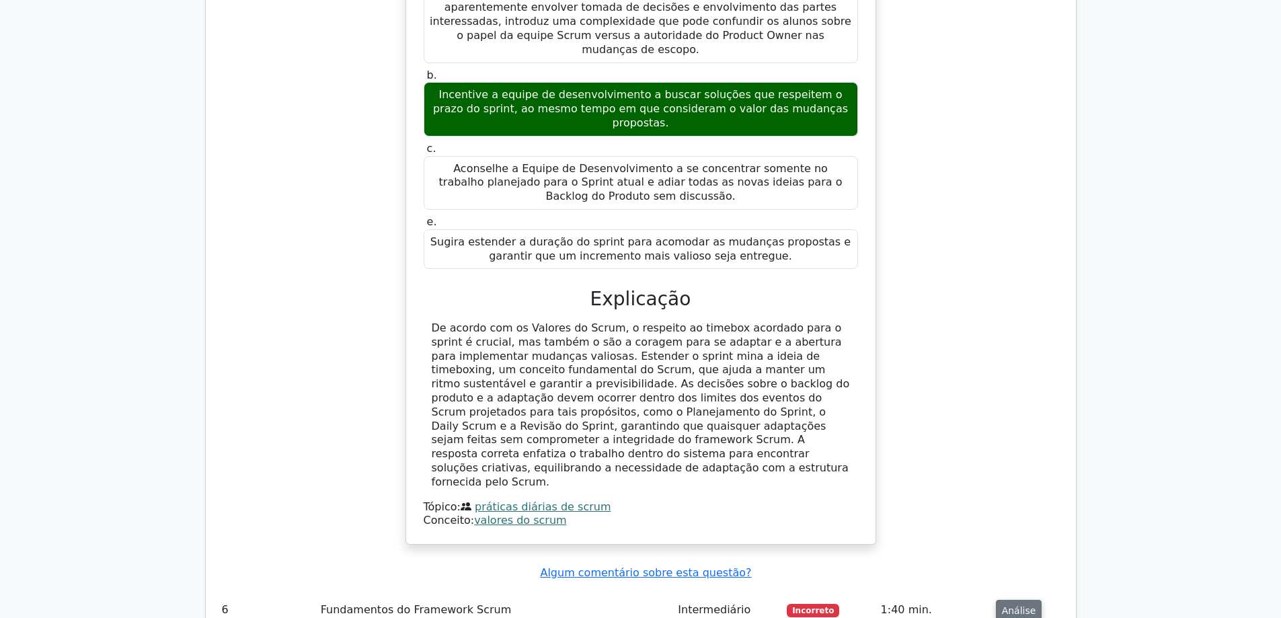
click at [1013, 605] on font "Análise" at bounding box center [1019, 610] width 34 height 11
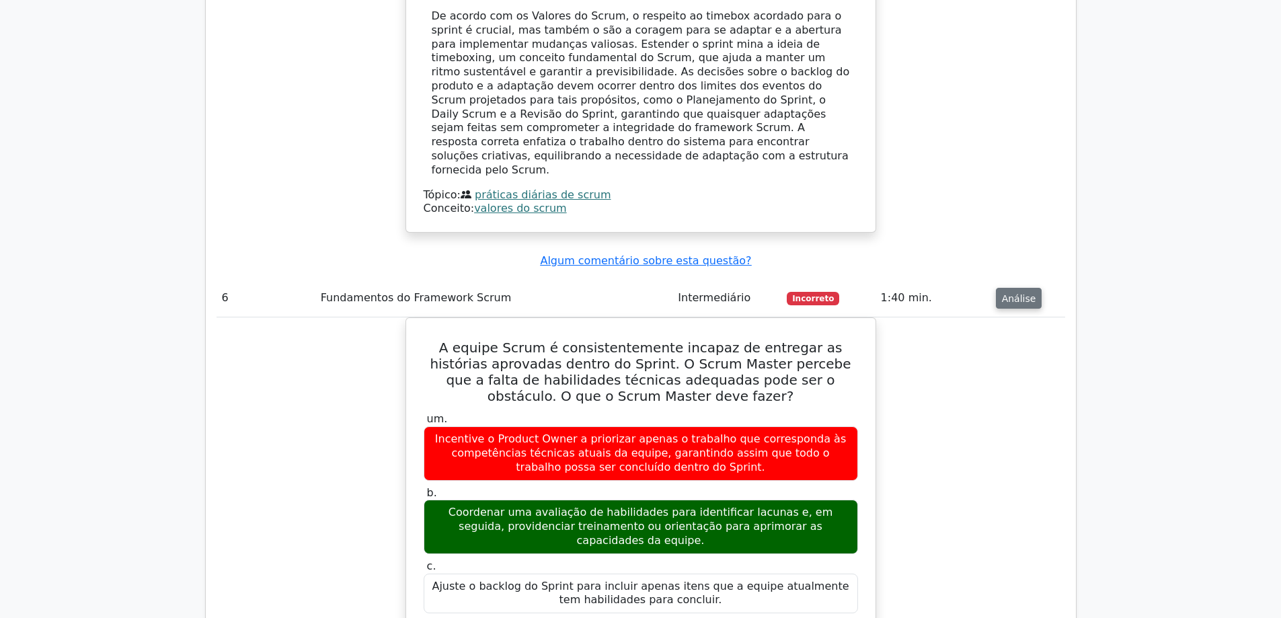
scroll to position [4759, 0]
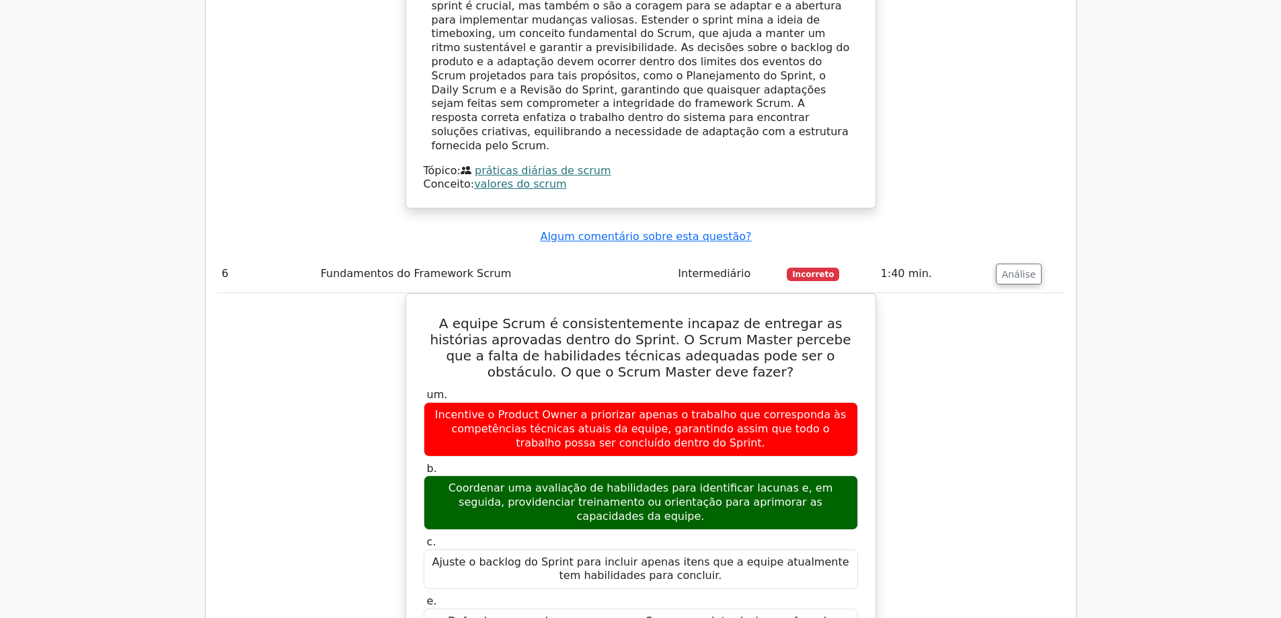
click at [994, 293] on div "A equipe Scrum é consistentemente incapaz de entregar as histórias aprovadas de…" at bounding box center [641, 607] width 849 height 629
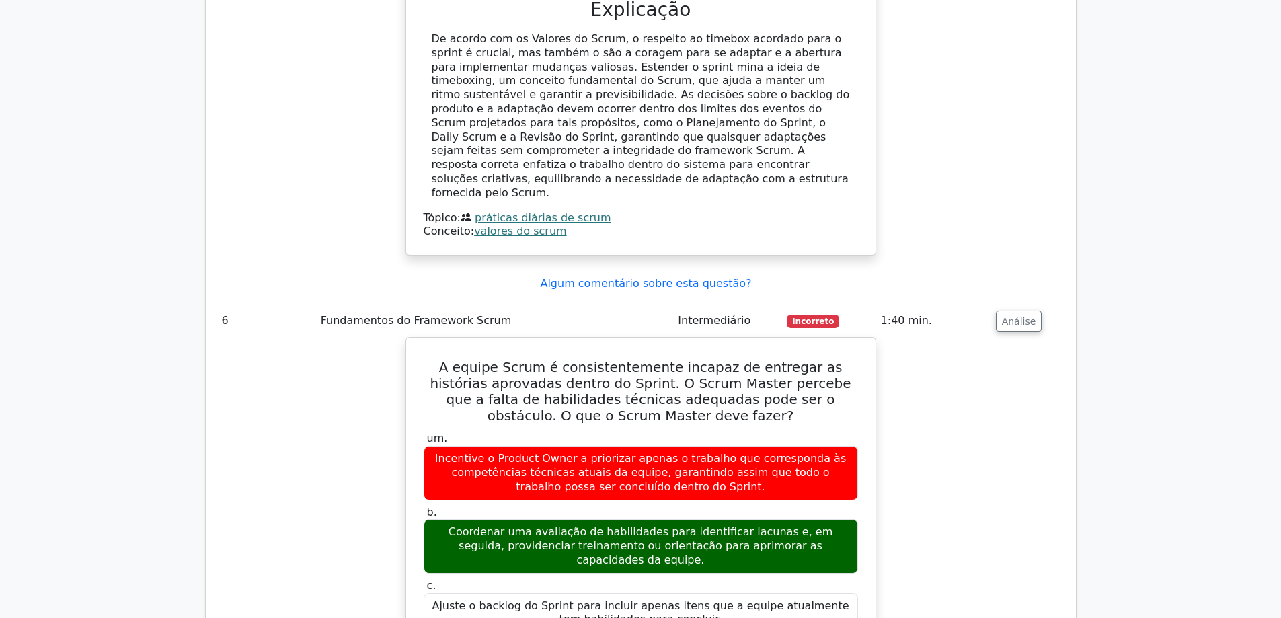
scroll to position [4691, 0]
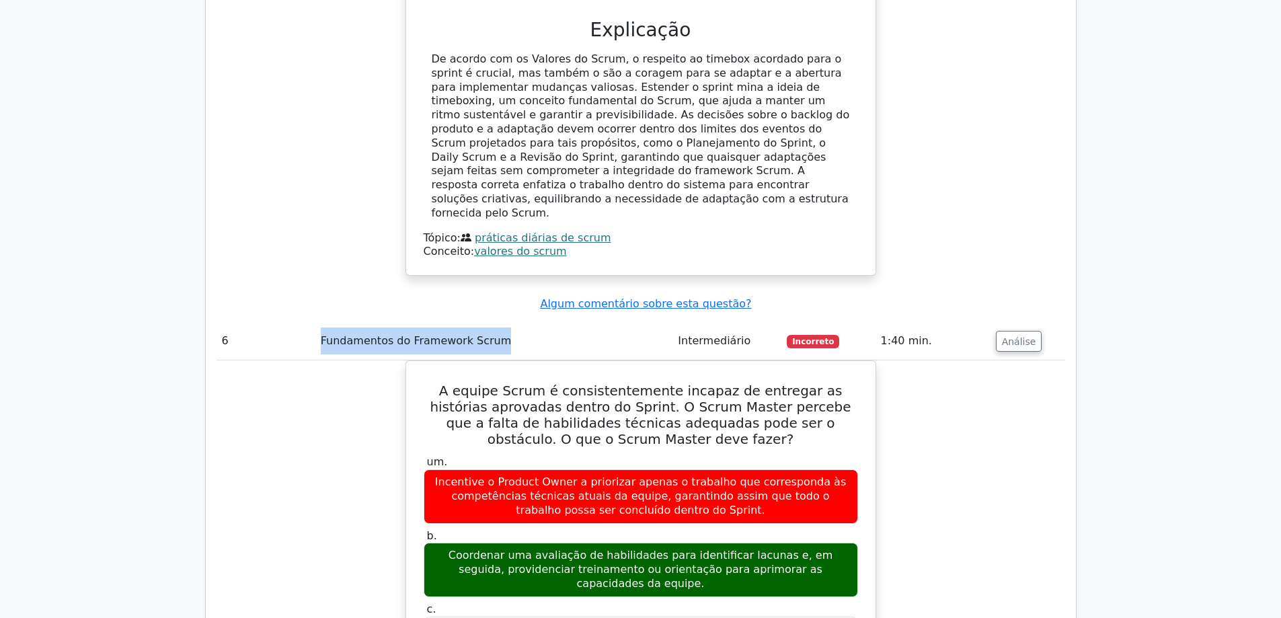
drag, startPoint x: 491, startPoint y: 84, endPoint x: 321, endPoint y: 84, distance: 170.1
click at [321, 322] on td "Fundamentos do Framework Scrum" at bounding box center [494, 341] width 358 height 38
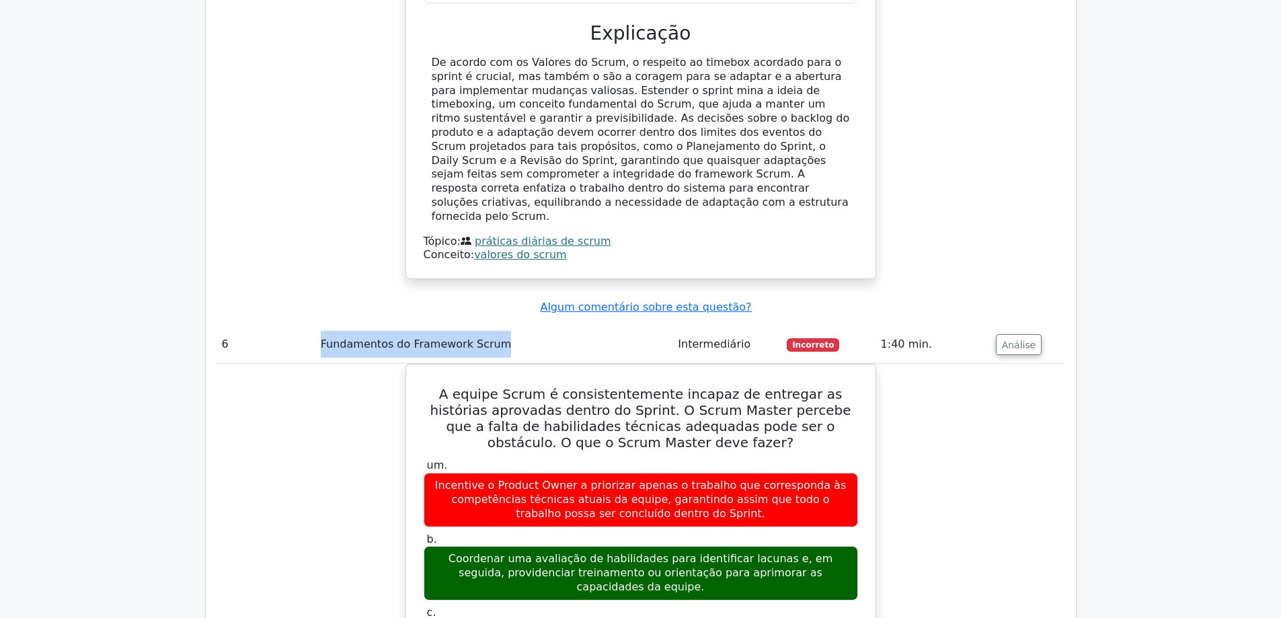
copy font "Fundamentos do Framework Scrum"
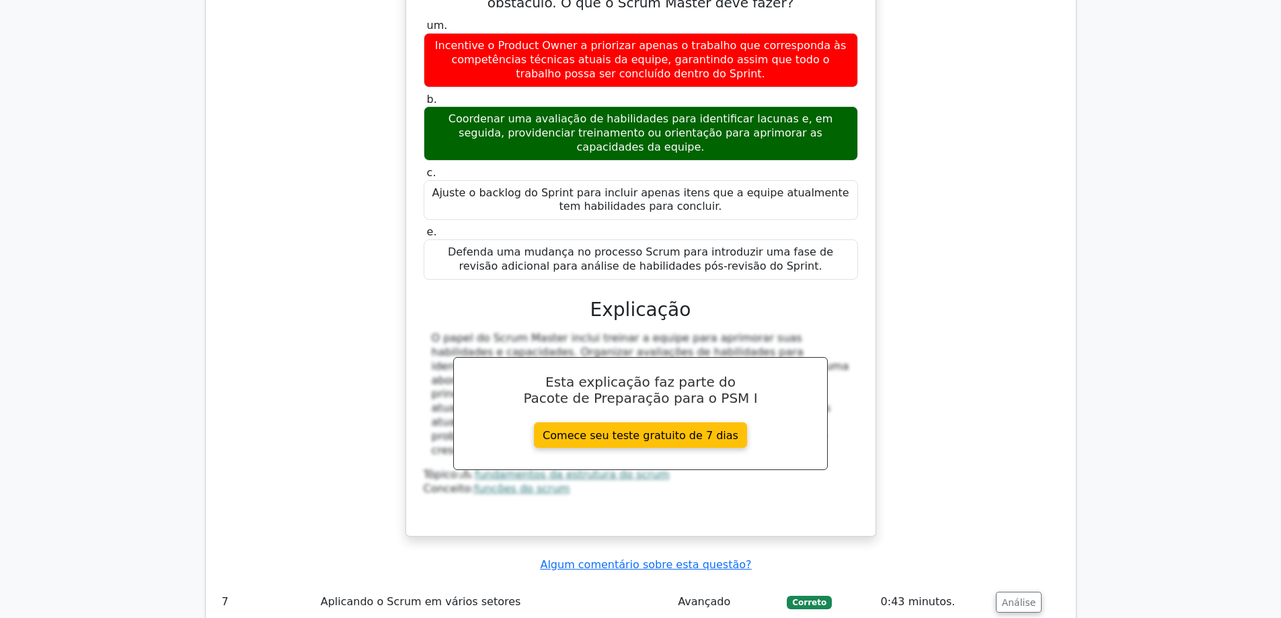
scroll to position [5162, 0]
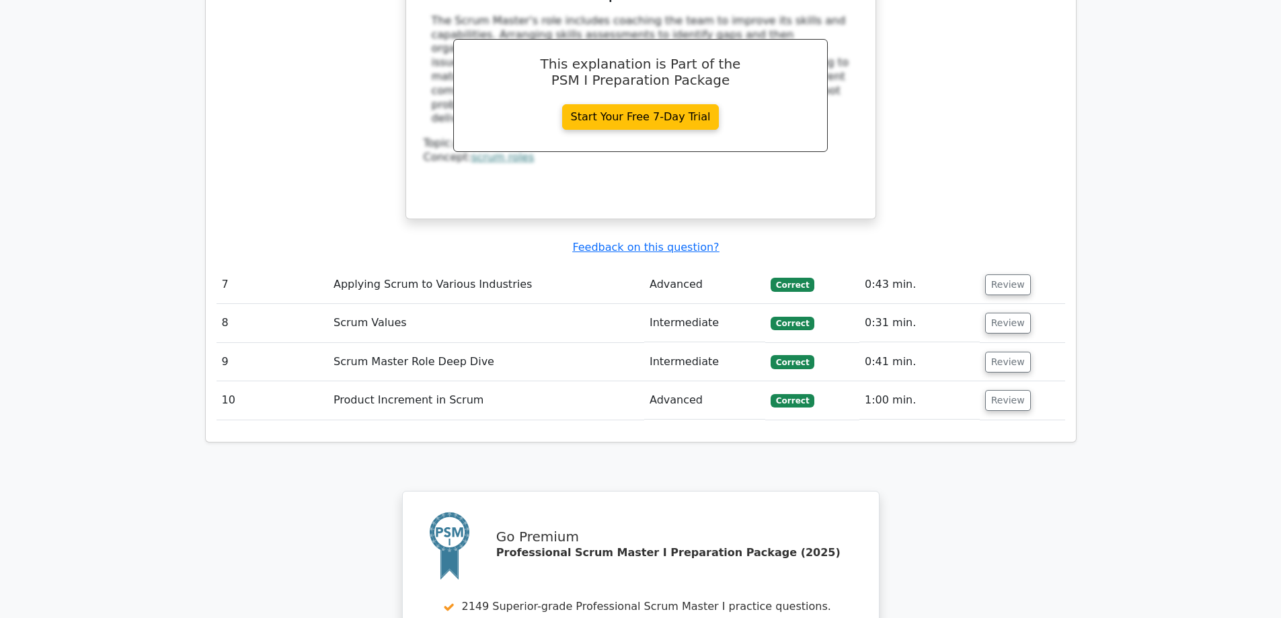
scroll to position [4909, 0]
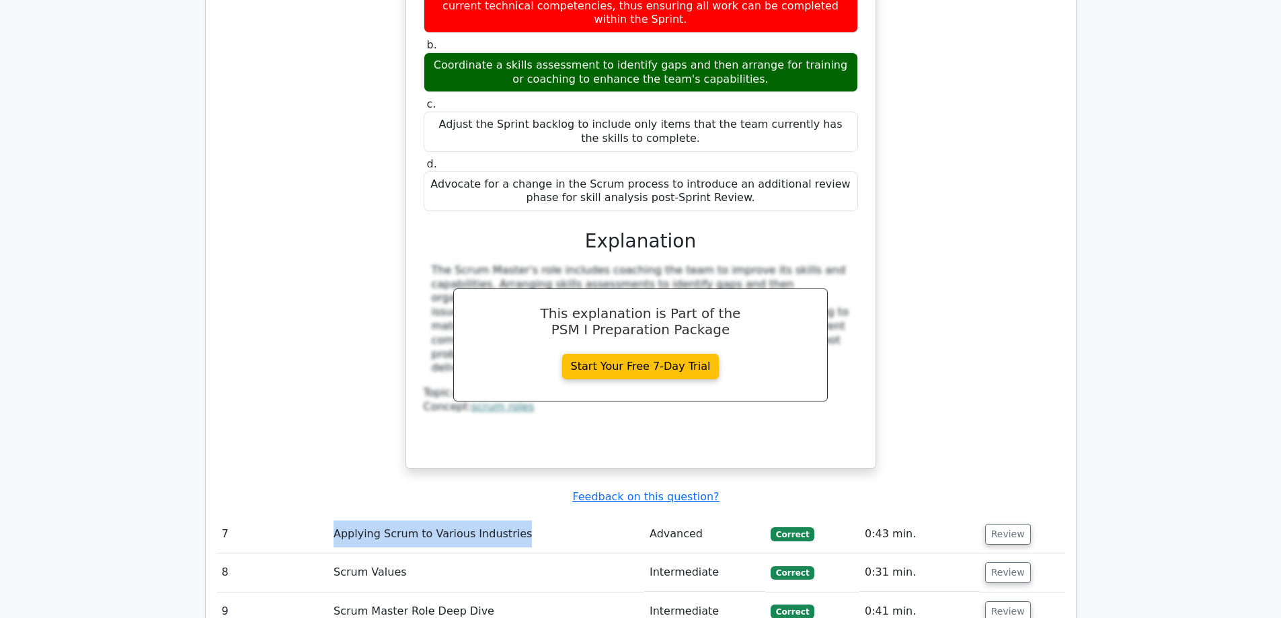
drag, startPoint x: 510, startPoint y: 299, endPoint x: 328, endPoint y: 292, distance: 183.1
click at [328, 515] on tr "7 Applying Scrum to Various Industries Advanced Correct 0:43 min. Review" at bounding box center [641, 534] width 849 height 38
copy tr "Applying Scrum to Various Industries"
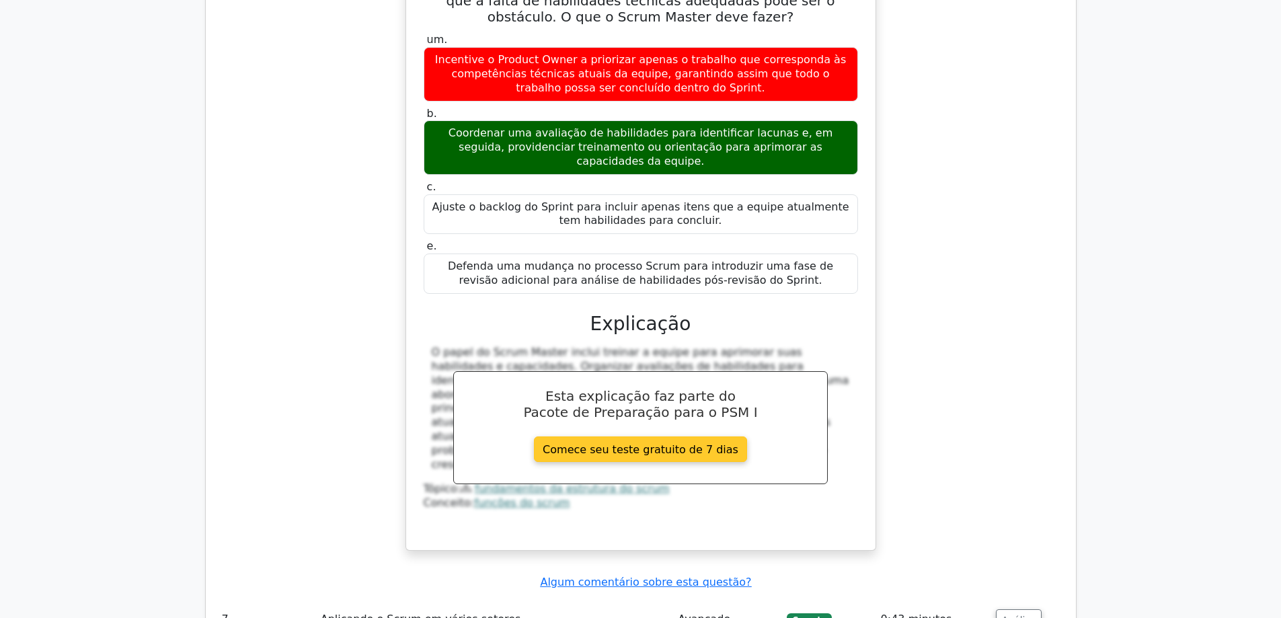
scroll to position [5111, 0]
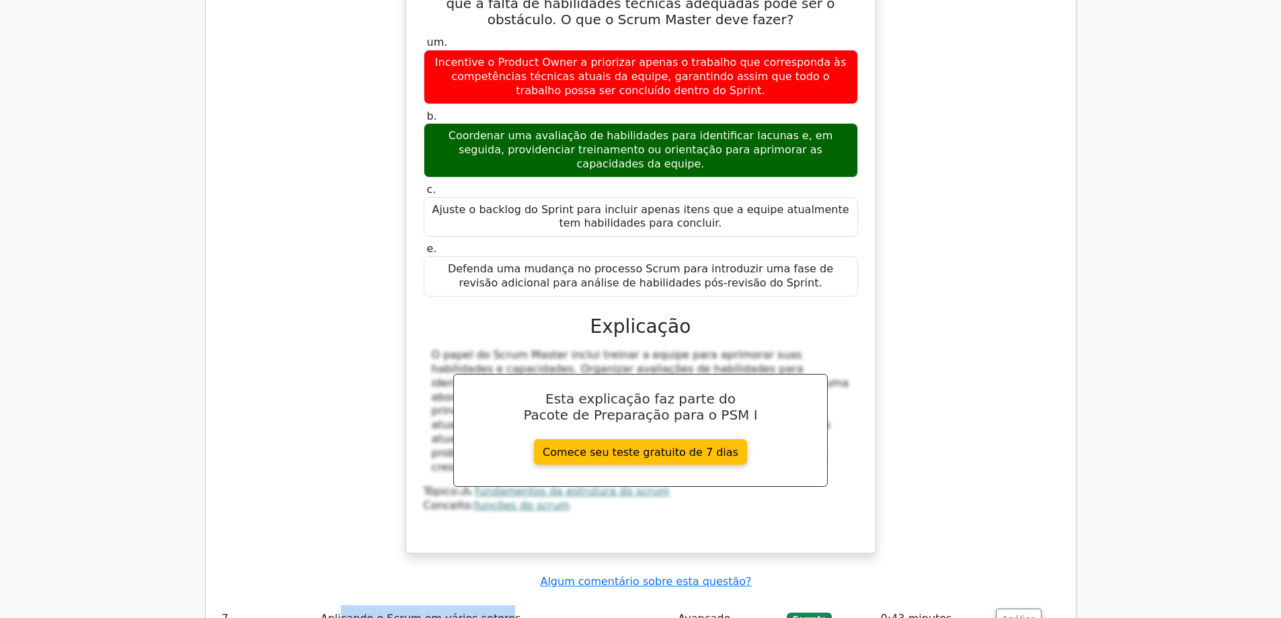
drag, startPoint x: 492, startPoint y: 347, endPoint x: 340, endPoint y: 351, distance: 152.7
click at [340, 612] on font "Aplicando o Scrum em vários setores" at bounding box center [421, 618] width 200 height 13
click at [492, 612] on font "Aplicando o Scrum em vários setores" at bounding box center [421, 618] width 200 height 13
drag, startPoint x: 477, startPoint y: 350, endPoint x: 314, endPoint y: 350, distance: 162.7
click at [315, 600] on td "Aplicando o Scrum em vários setores" at bounding box center [494, 619] width 358 height 38
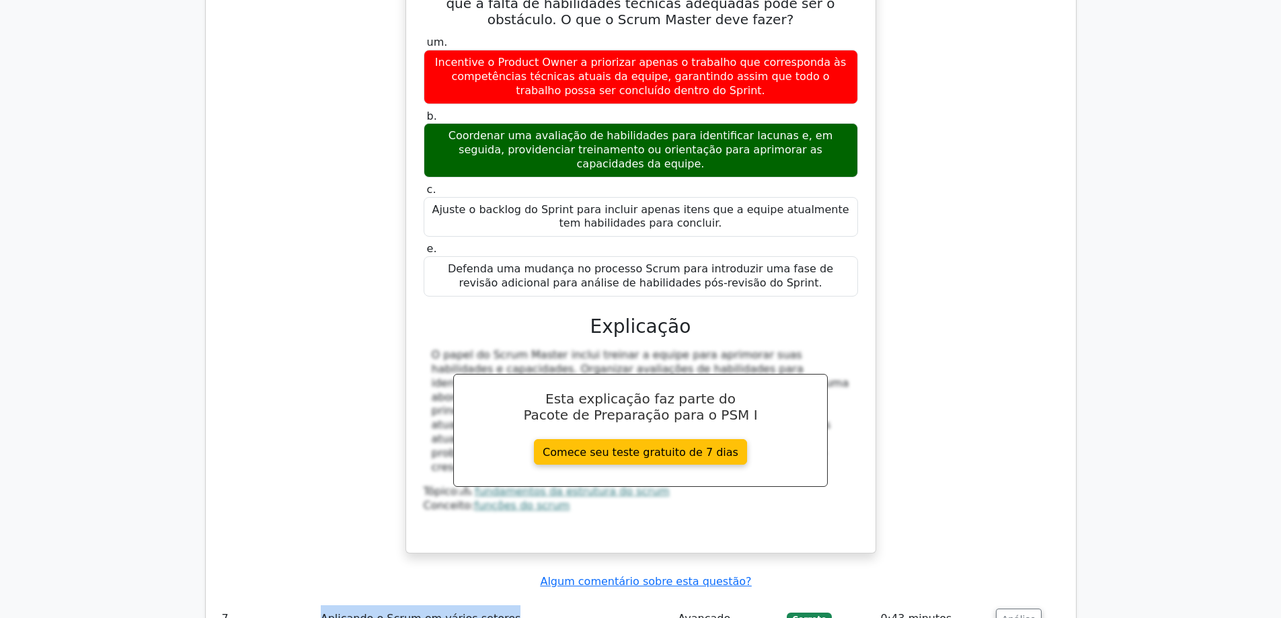
copy font "Aplicando o Scrum em vários setores"
drag, startPoint x: 418, startPoint y: 391, endPoint x: 322, endPoint y: 395, distance: 95.6
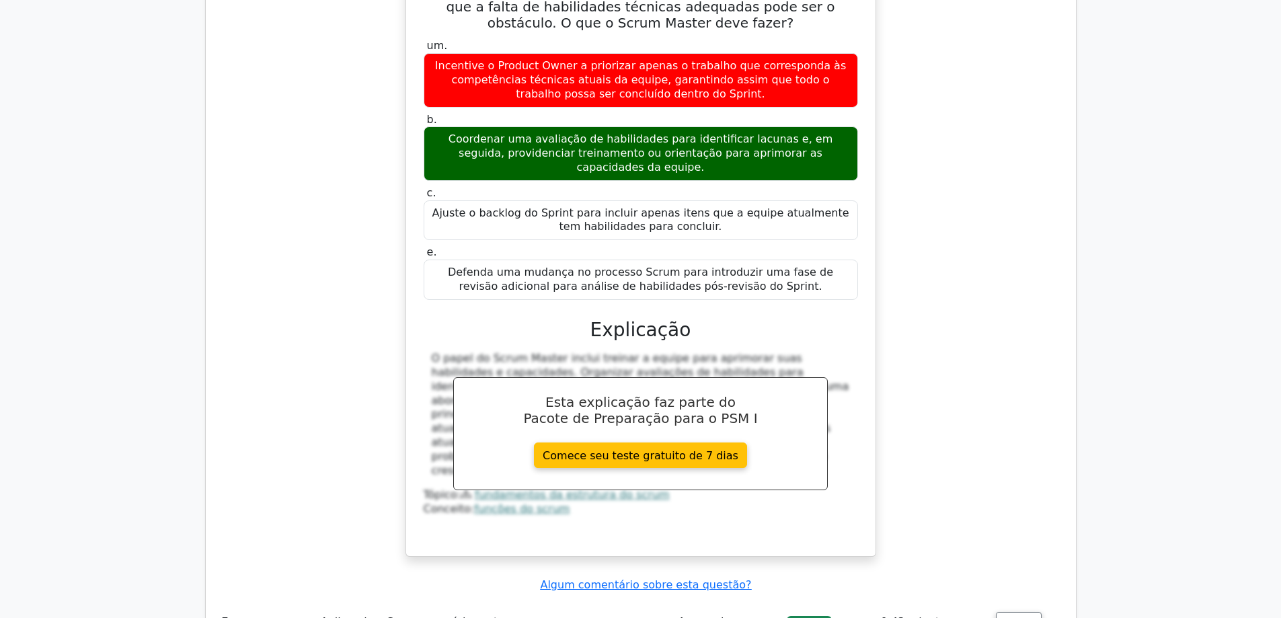
copy font "Valores do Scrum"
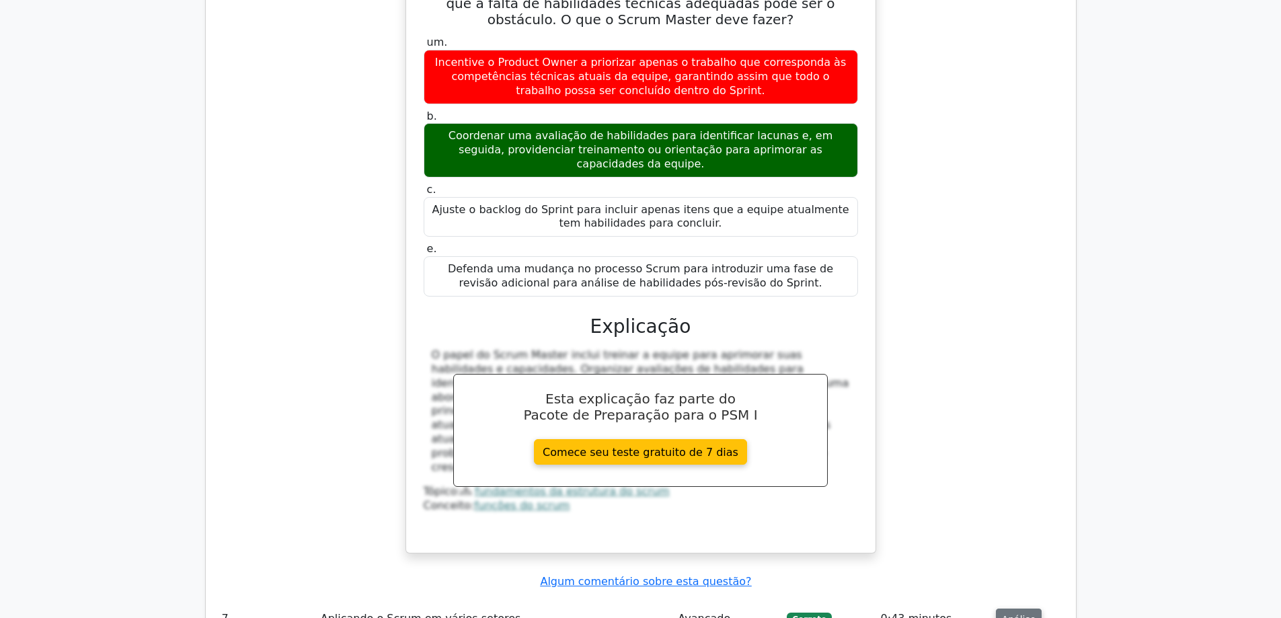
click at [1012, 613] on font "Análise" at bounding box center [1019, 618] width 34 height 11
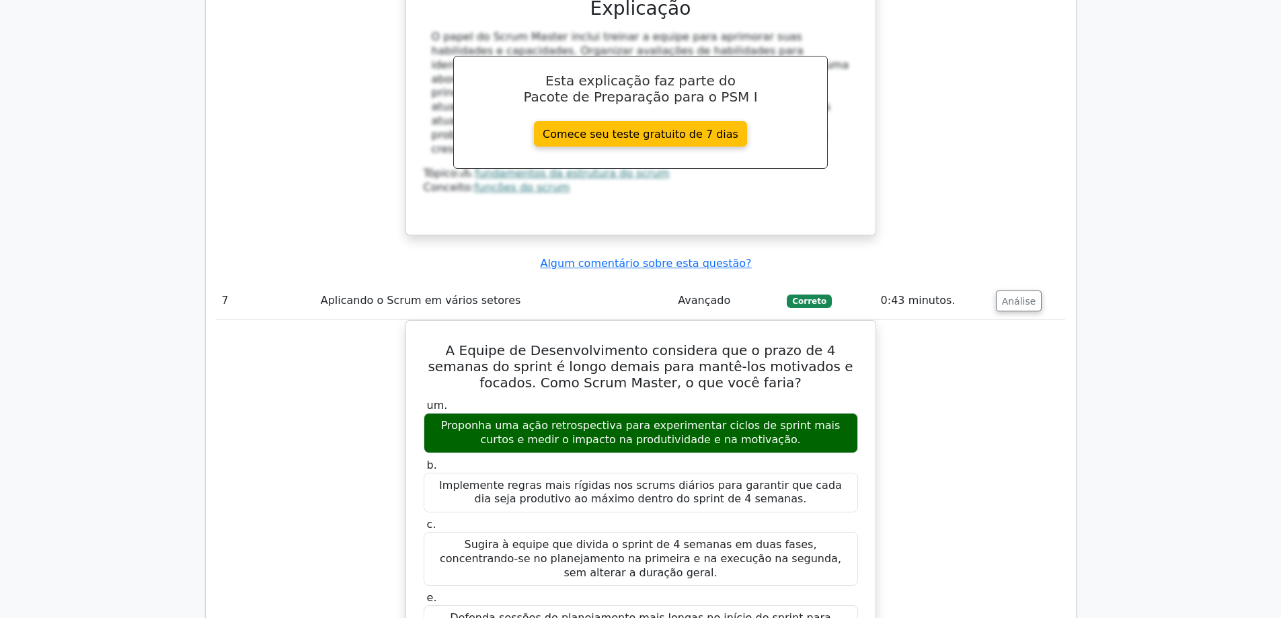
scroll to position [5447, 0]
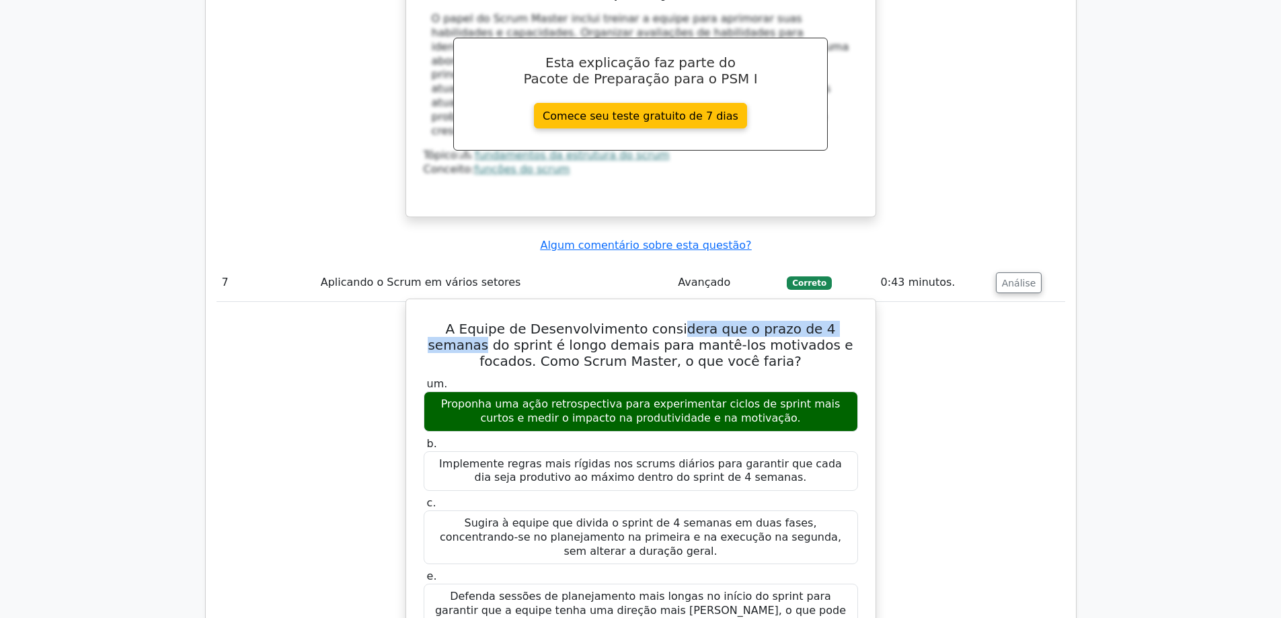
drag, startPoint x: 668, startPoint y: 61, endPoint x: 835, endPoint y: 63, distance: 167.5
click at [835, 321] on font "A Equipe de Desenvolvimento considera que o prazo de 4 semanas do sprint é long…" at bounding box center [640, 345] width 425 height 48
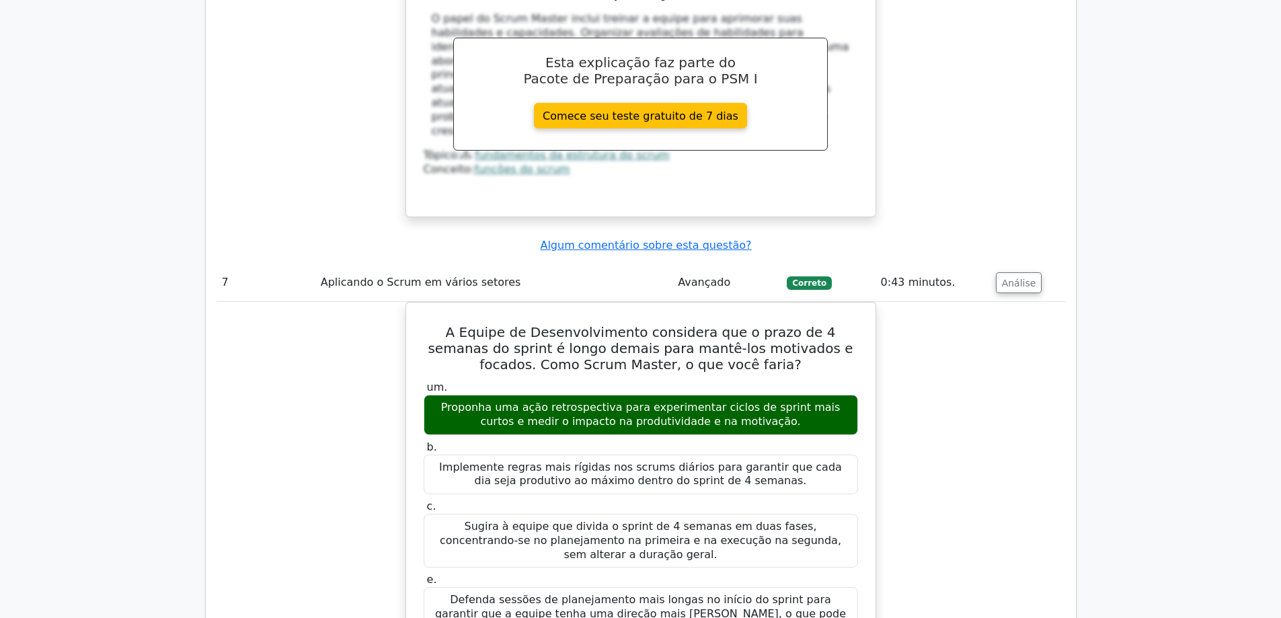
click at [1026, 302] on div "A Equipe de Desenvolvimento considera que o prazo de 4 semanas do sprint é long…" at bounding box center [641, 608] width 849 height 613
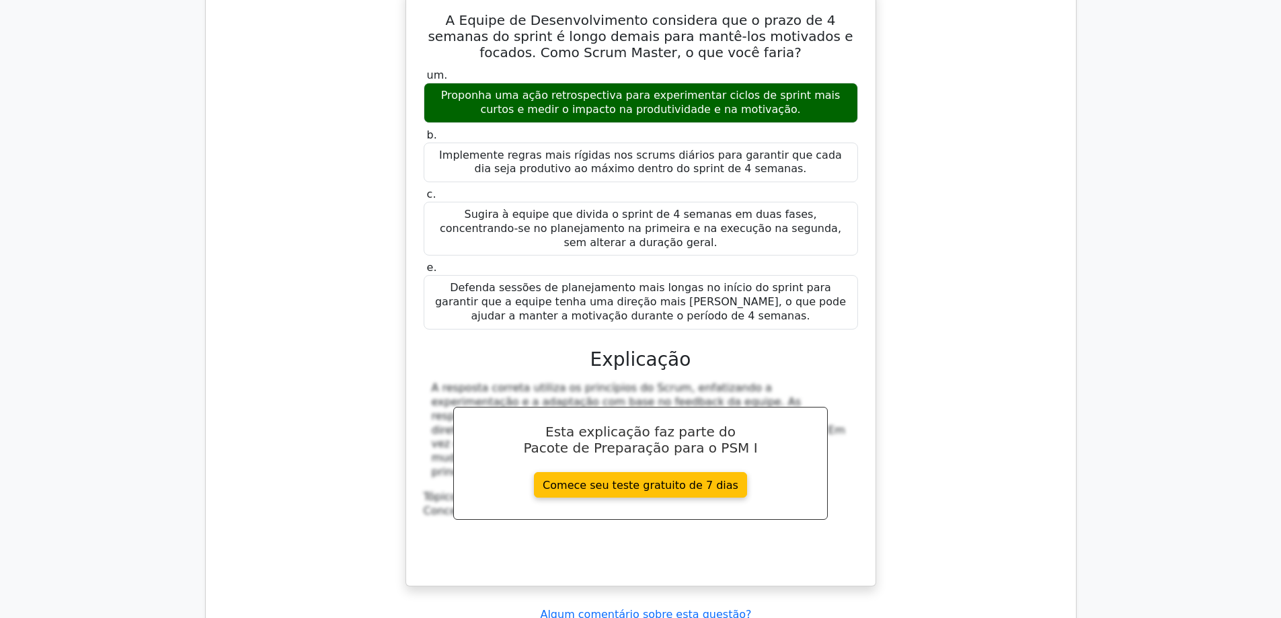
scroll to position [5784, 0]
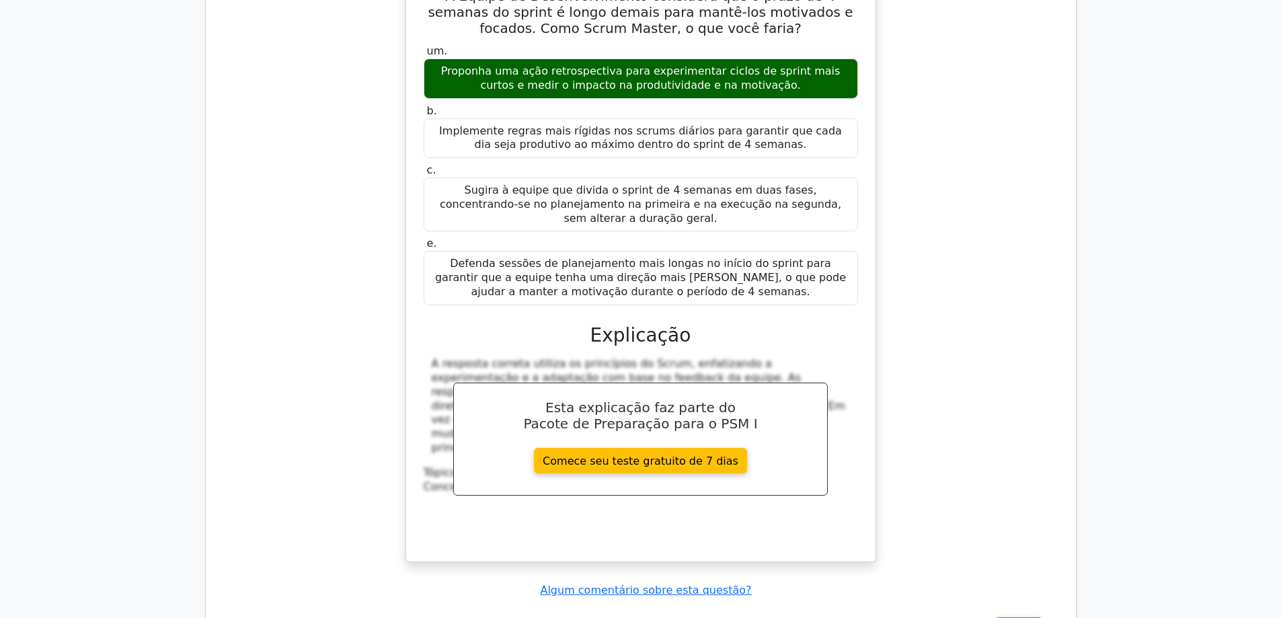
click at [1013, 617] on font "Análise" at bounding box center [1019, 627] width 34 height 11
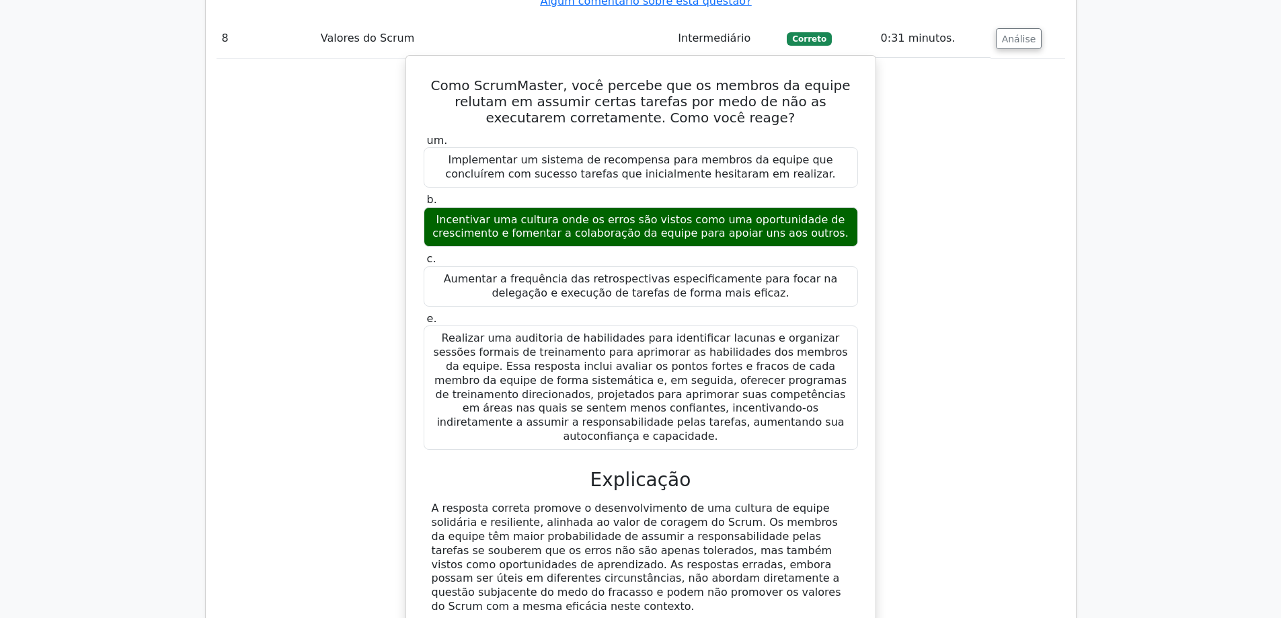
scroll to position [6456, 0]
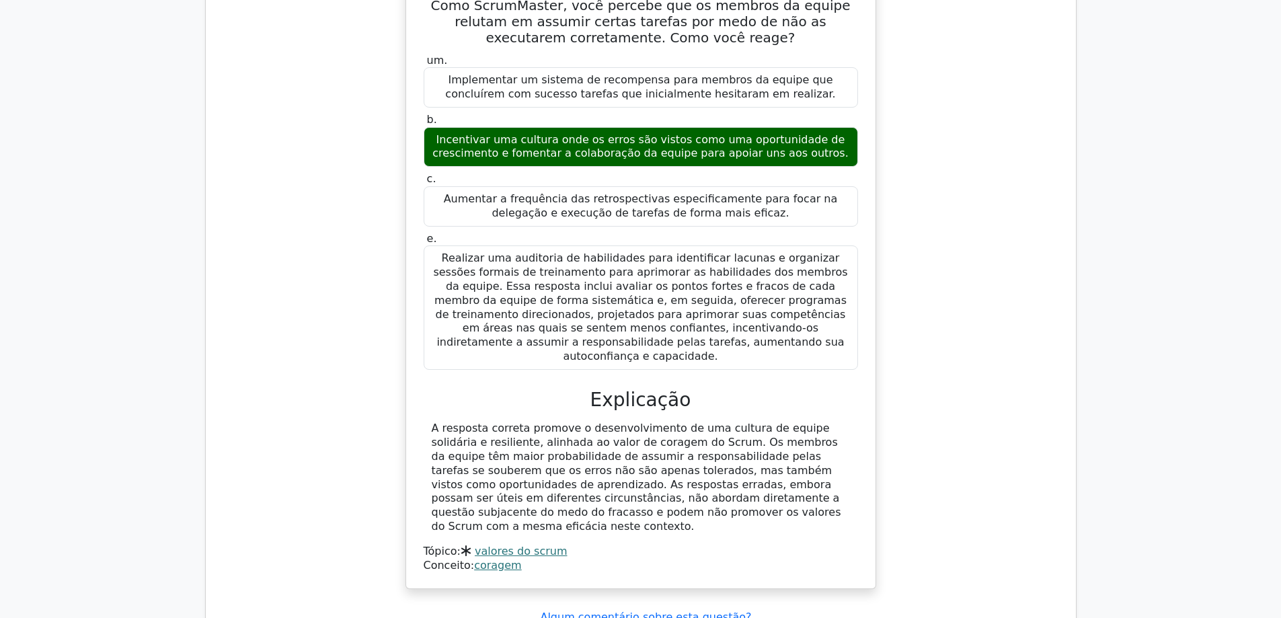
drag, startPoint x: 549, startPoint y: 342, endPoint x: 321, endPoint y: 346, distance: 227.3
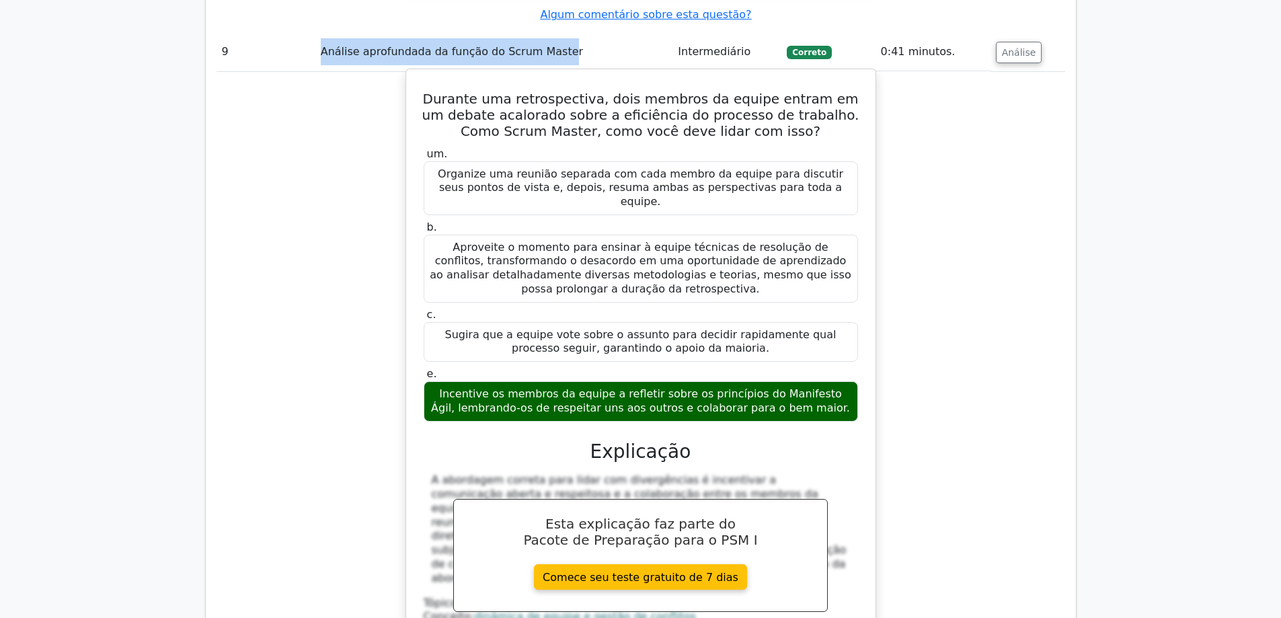
scroll to position [7061, 0]
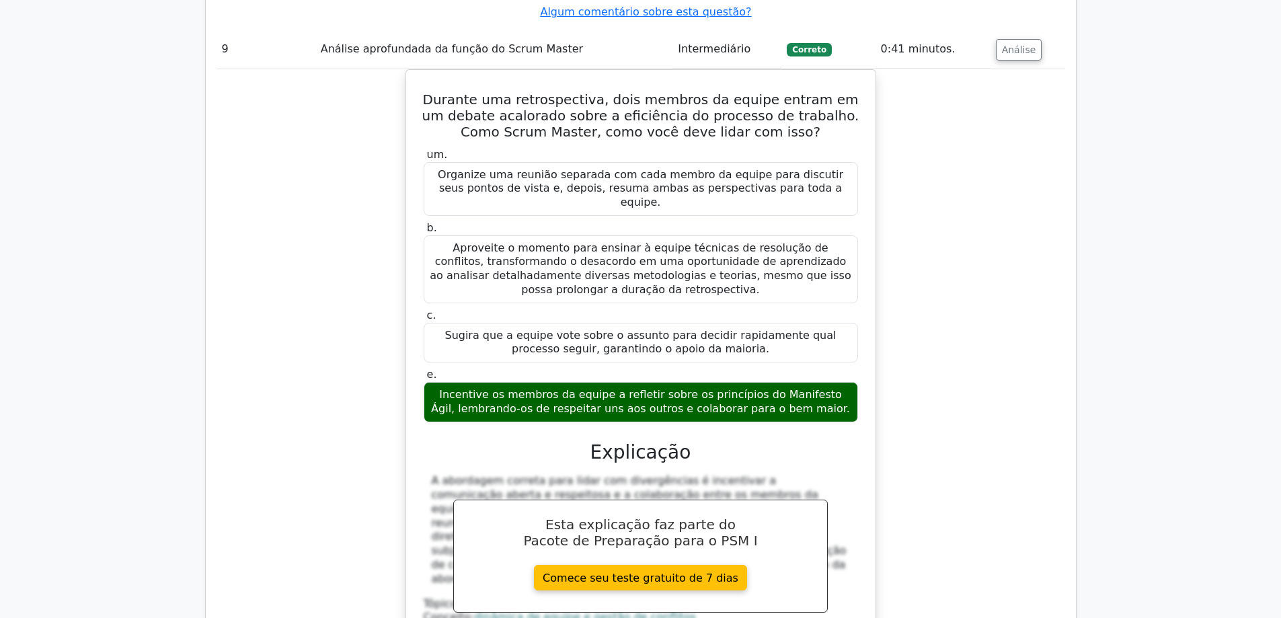
drag, startPoint x: 329, startPoint y: 419, endPoint x: 466, endPoint y: 416, distance: 137.2
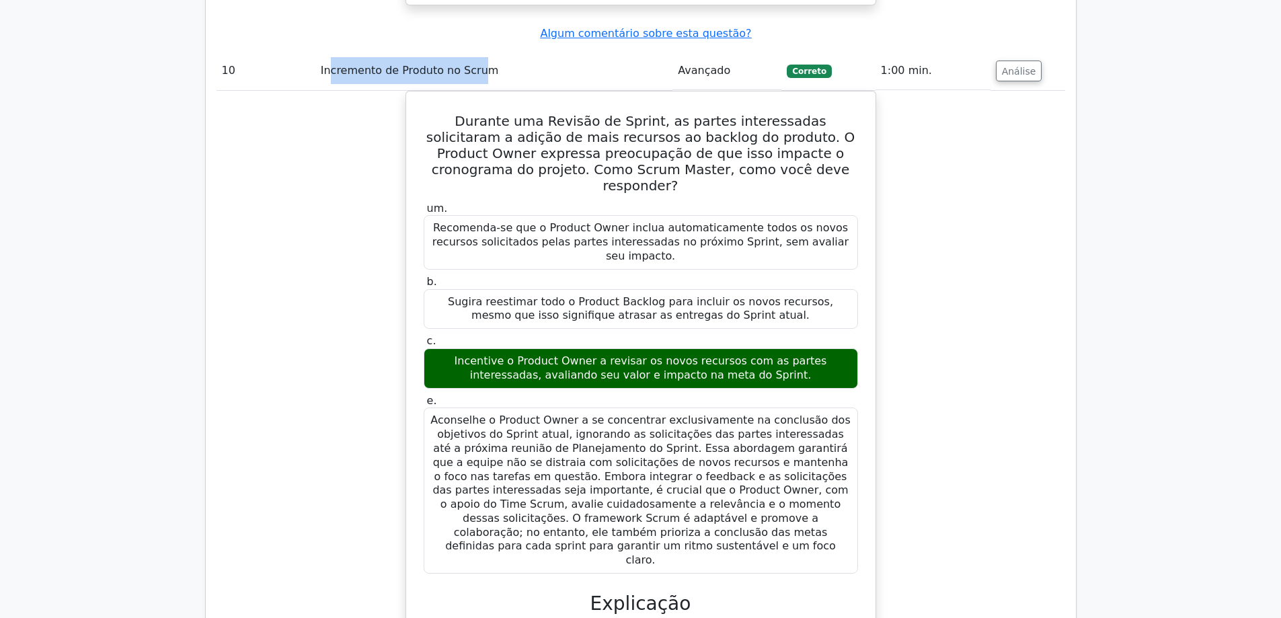
scroll to position [7936, 0]
